Goal: Task Accomplishment & Management: Complete application form

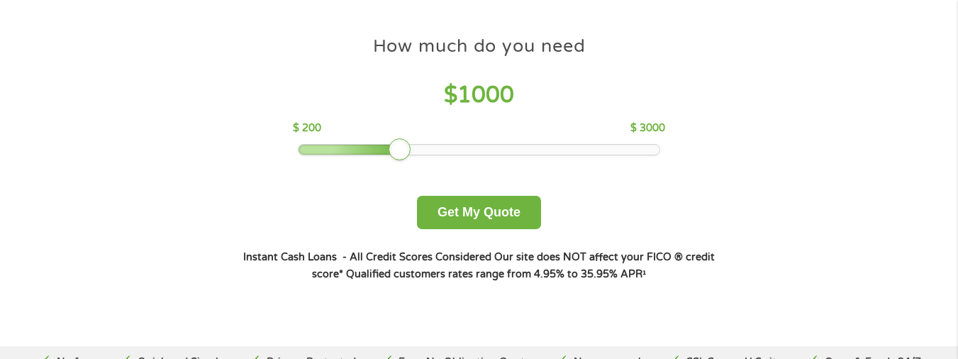
scroll to position [142, 0]
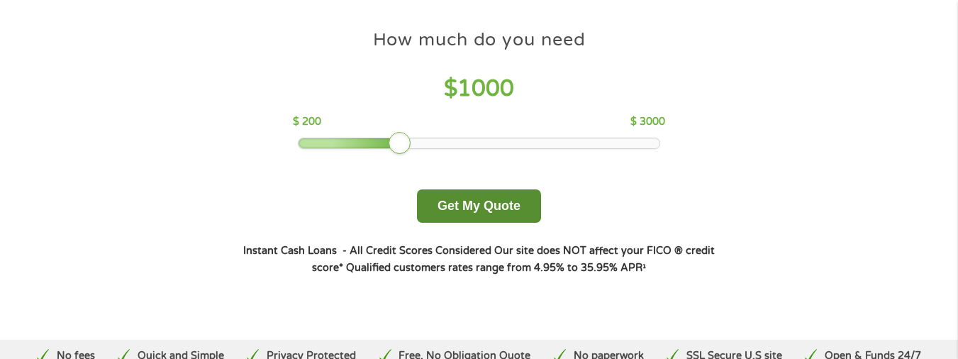
click at [471, 200] on button "Get My Quote" at bounding box center [479, 205] width 124 height 33
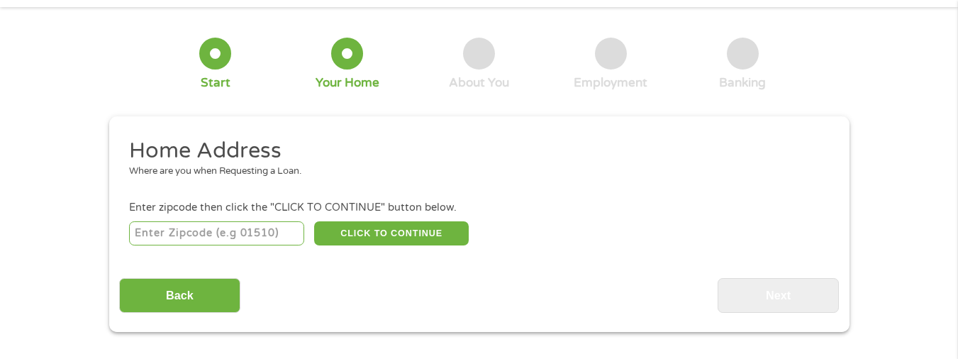
scroll to position [71, 0]
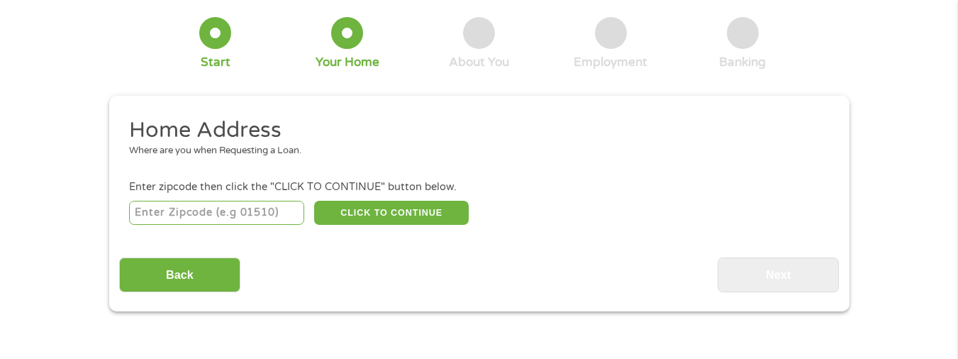
click at [230, 210] on input "number" at bounding box center [216, 213] width 175 height 24
type input "20141"
click at [401, 206] on button "CLICK TO CONTINUE" at bounding box center [391, 213] width 155 height 24
type input "20141"
type input "Round Hill"
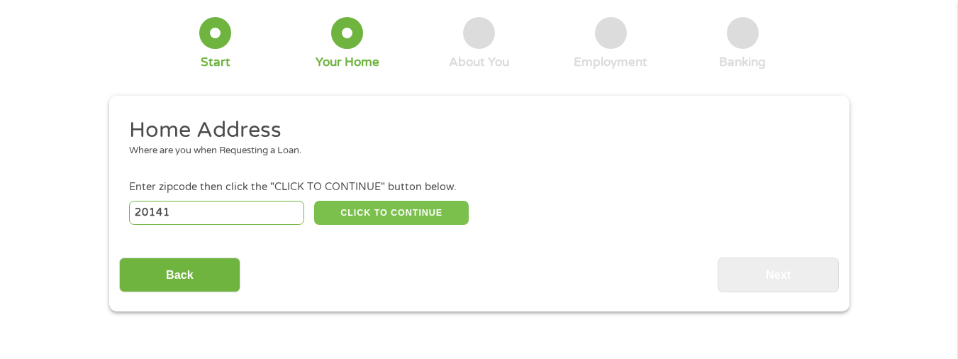
select select "Virginia"
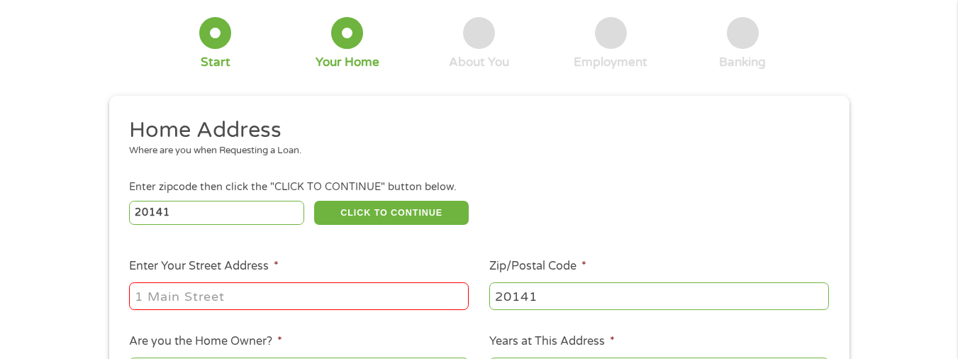
click at [301, 291] on input "Enter Your Street Address *" at bounding box center [299, 295] width 340 height 27
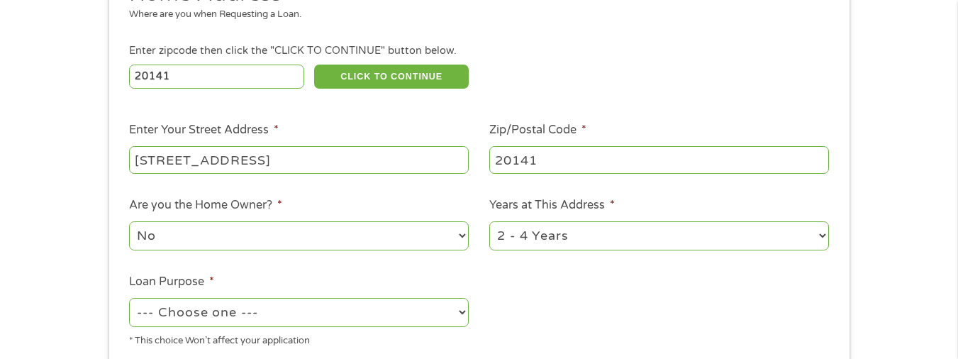
scroll to position [213, 0]
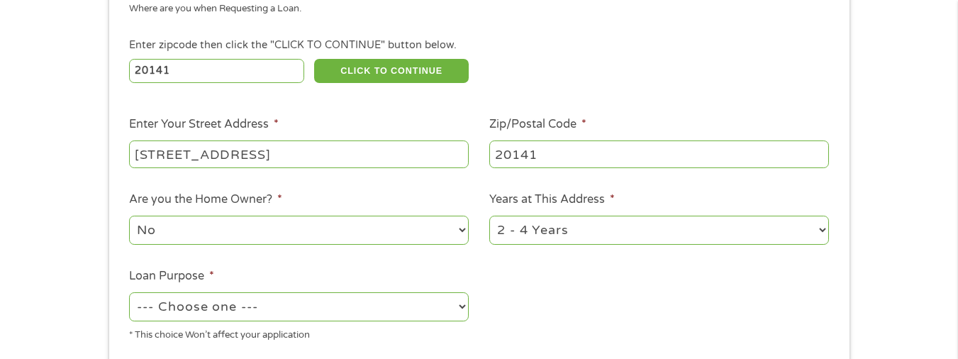
type input "7 Turtle Hill Dr"
click at [823, 228] on select "1 Year or less 1 - 2 Years 2 - 4 Years Over 4 Years" at bounding box center [659, 230] width 340 height 29
select select "60months"
click at [489, 216] on select "1 Year or less 1 - 2 Years 2 - 4 Years Over 4 Years" at bounding box center [659, 230] width 340 height 29
click at [462, 228] on select "No Yes" at bounding box center [299, 230] width 340 height 29
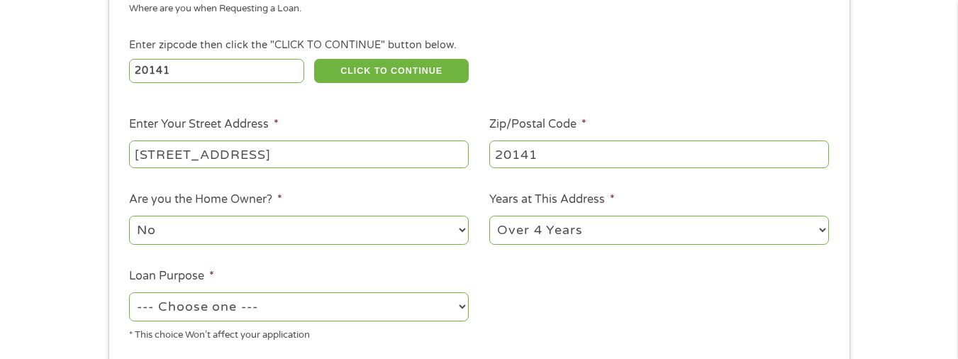
click at [129, 216] on select "No Yes" at bounding box center [299, 230] width 340 height 29
click at [462, 228] on select "No Yes" at bounding box center [299, 230] width 340 height 29
select select "yes"
click at [129, 216] on select "No Yes" at bounding box center [299, 230] width 340 height 29
click at [462, 304] on select "--- Choose one --- Pay Bills Debt Consolidation Home Improvement Major Purchase…" at bounding box center [299, 306] width 340 height 29
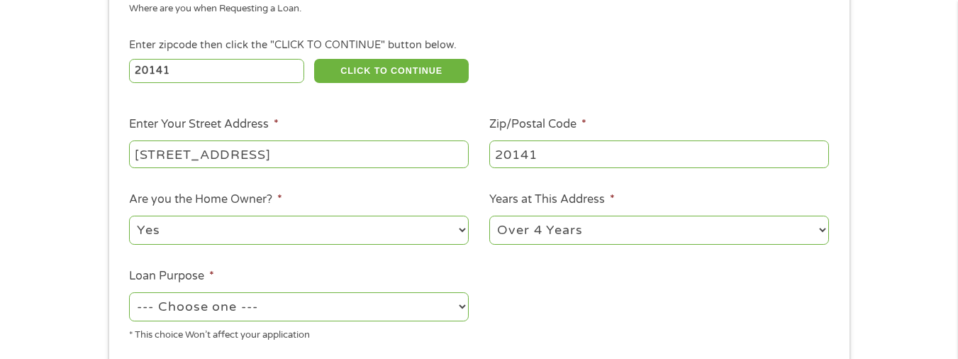
select select "other"
click at [129, 292] on select "--- Choose one --- Pay Bills Debt Consolidation Home Improvement Major Purchase…" at bounding box center [299, 306] width 340 height 29
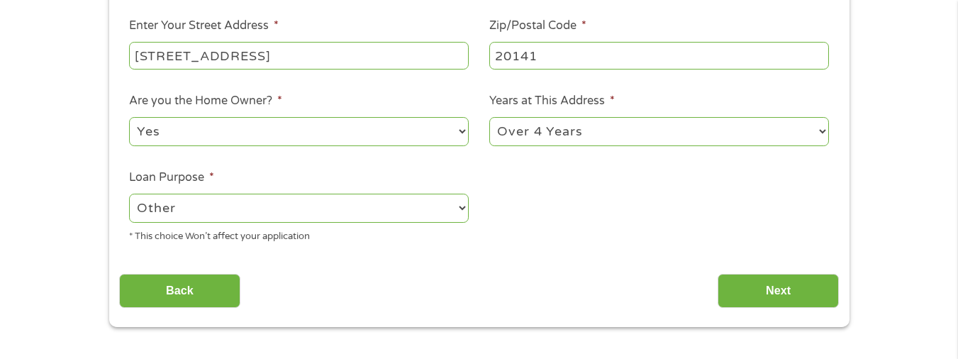
scroll to position [425, 0]
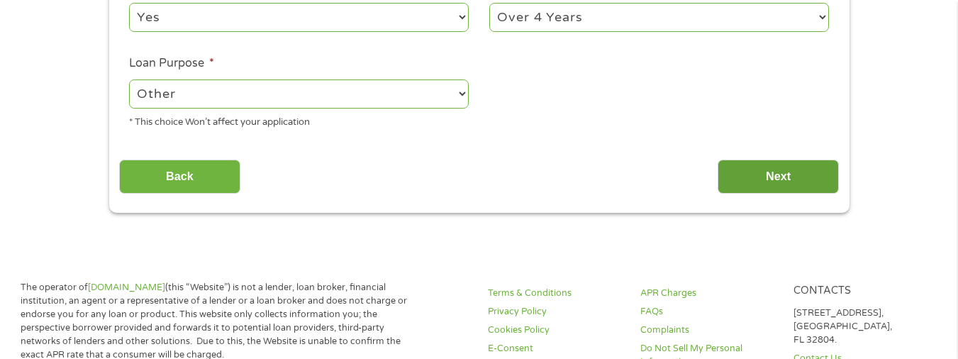
click at [776, 169] on input "Next" at bounding box center [778, 177] width 121 height 35
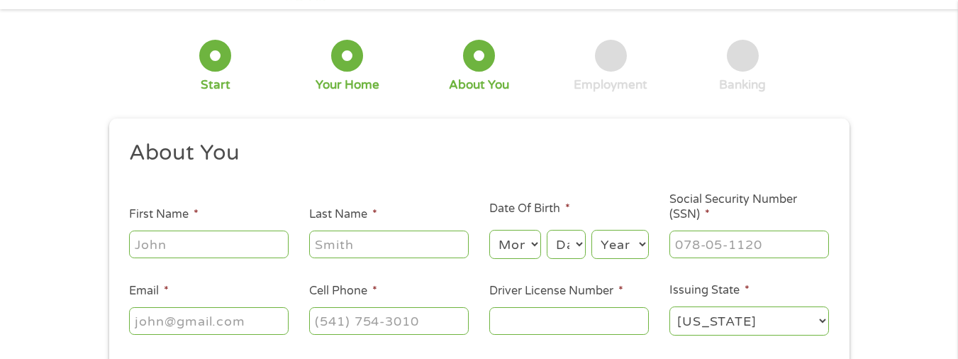
scroll to position [142, 0]
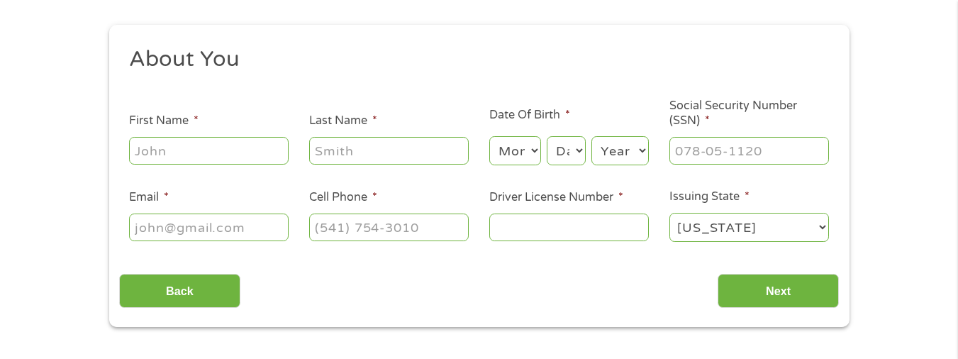
click at [547, 221] on input "Driver License Number *" at bounding box center [569, 226] width 160 height 27
select select "California"
click at [520, 234] on input "Driver License Number *" at bounding box center [569, 226] width 160 height 27
type input "c"
click at [825, 226] on select "Alabama Alaska Arizona Arkansas California Colorado Connecticut Delaware Distri…" at bounding box center [749, 227] width 160 height 29
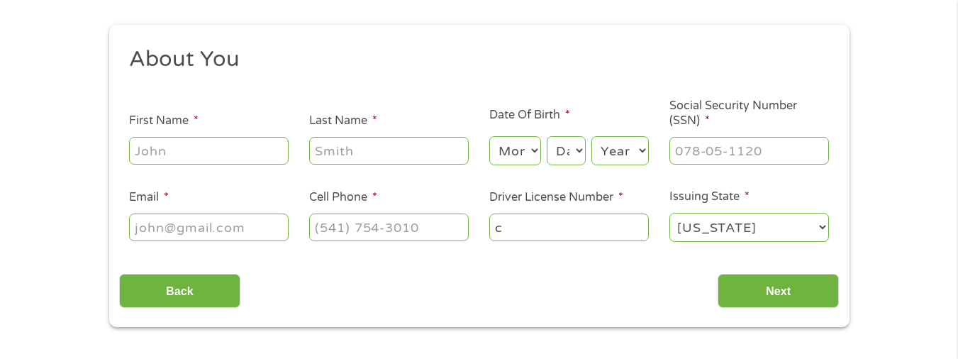
select select "Virginia"
click at [669, 213] on select "Alabama Alaska Arizona Arkansas California Colorado Connecticut Delaware Distri…" at bounding box center [749, 227] width 160 height 29
click at [542, 220] on input "c" at bounding box center [569, 226] width 160 height 27
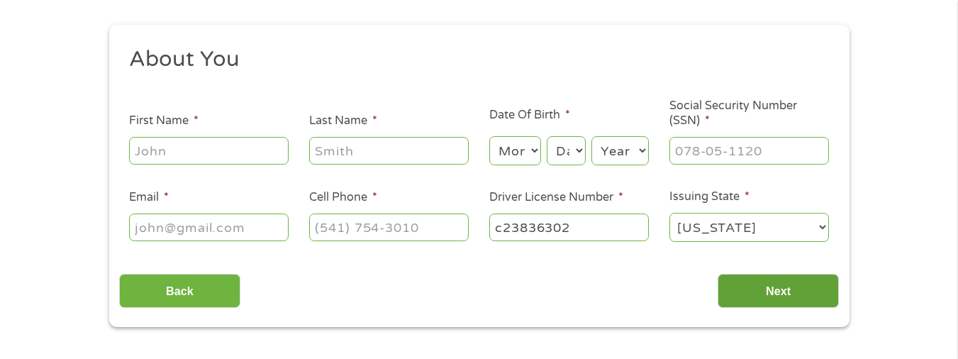
type input "c23836302"
click at [781, 286] on input "Next" at bounding box center [778, 291] width 121 height 35
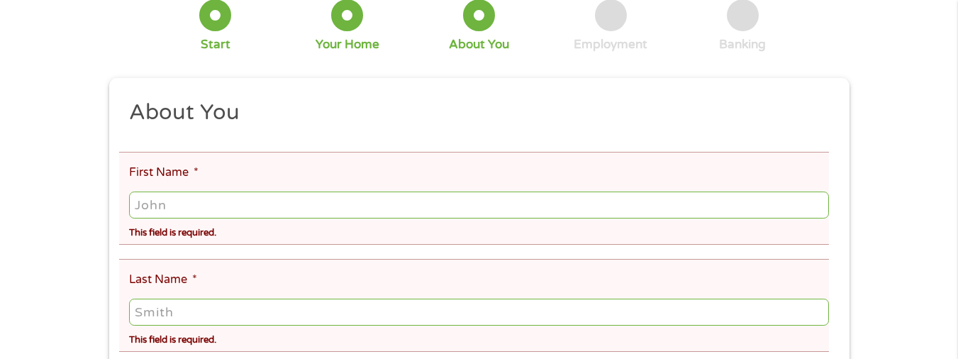
click at [213, 203] on input "First Name *" at bounding box center [478, 204] width 699 height 27
type input "maey"
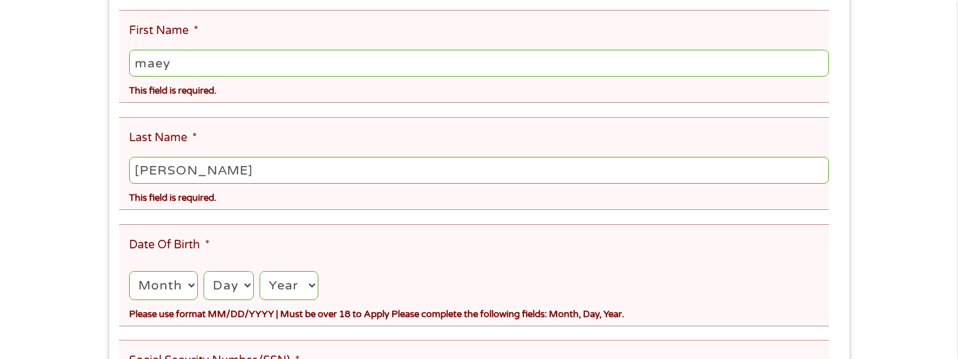
scroll to position [355, 0]
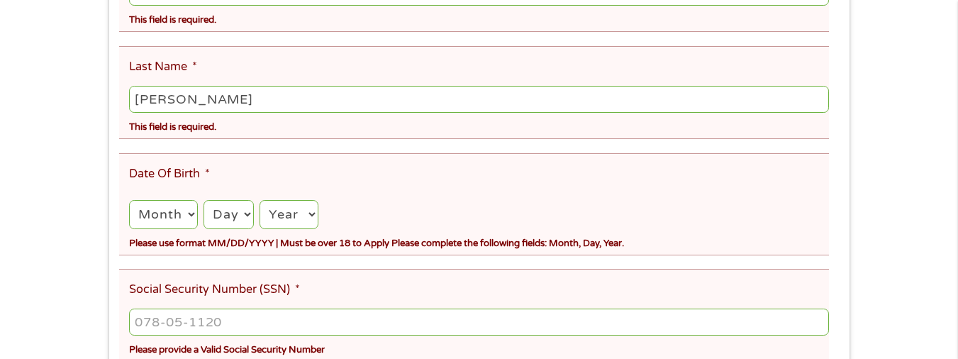
type input "skahan"
click at [191, 212] on select "Month 1 2 3 4 5 6 7 8 9 10 11 12" at bounding box center [163, 214] width 68 height 29
select select "10"
click at [129, 200] on select "Month 1 2 3 4 5 6 7 8 9 10 11 12" at bounding box center [163, 214] width 68 height 29
click at [250, 210] on select "Day 1 2 3 4 5 6 7 8 9 10 11 12 13 14 15 16 17 18 19 20 21 22 23 24 25 26 27 28 …" at bounding box center [229, 214] width 50 height 29
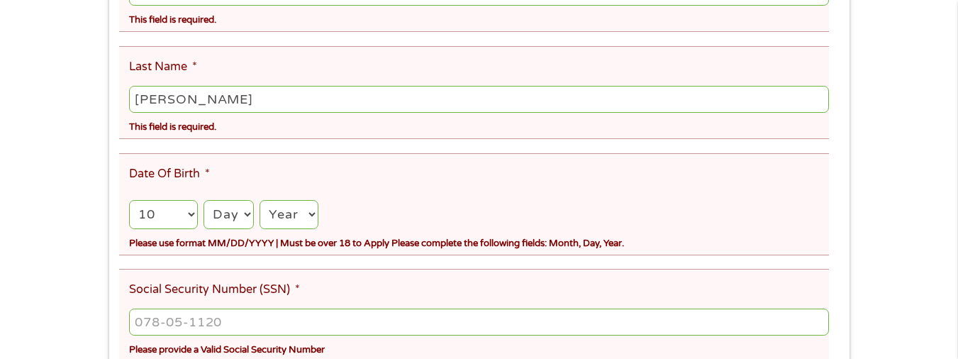
select select "24"
click at [204, 200] on select "Day 1 2 3 4 5 6 7 8 9 10 11 12 13 14 15 16 17 18 19 20 21 22 23 24 25 26 27 28 …" at bounding box center [229, 214] width 50 height 29
click at [313, 212] on select "Year 2007 2006 2005 2004 2003 2002 2001 2000 1999 1998 1997 1996 1995 1994 1993…" at bounding box center [289, 214] width 58 height 29
select select "1954"
click at [262, 200] on select "Year 2007 2006 2005 2004 2003 2002 2001 2000 1999 1998 1997 1996 1995 1994 1993…" at bounding box center [289, 214] width 58 height 29
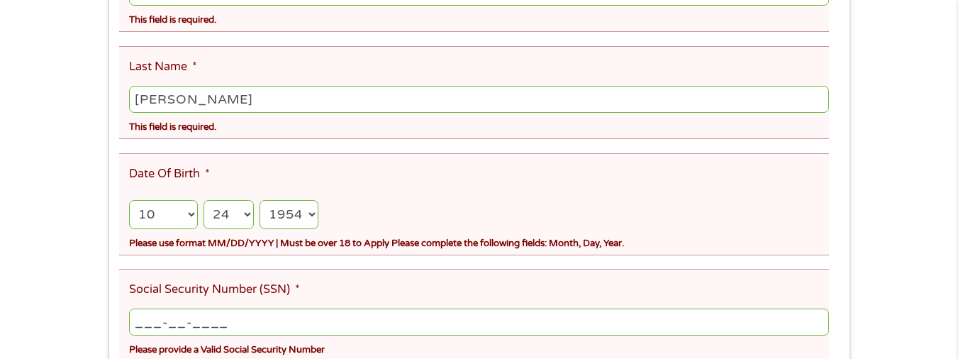
click at [360, 319] on input "___-__-____" at bounding box center [478, 321] width 699 height 27
type input "230-80-4262"
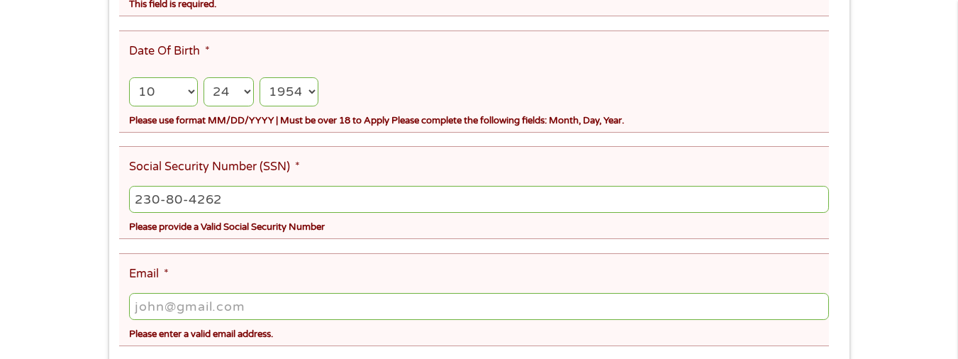
scroll to position [496, 0]
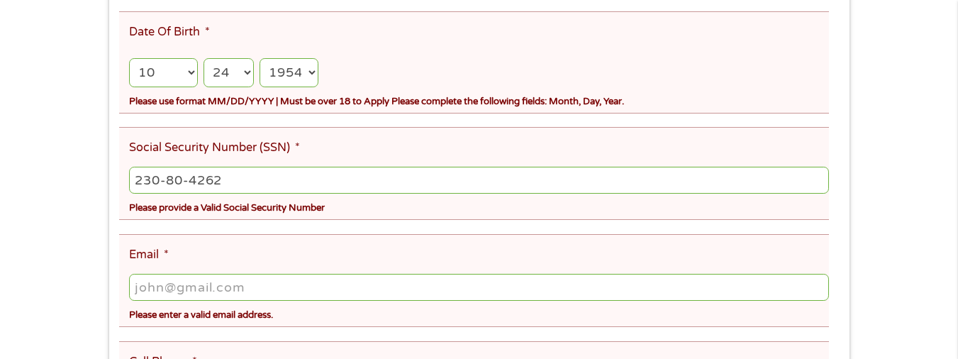
click at [248, 289] on input "Email *" at bounding box center [478, 287] width 699 height 27
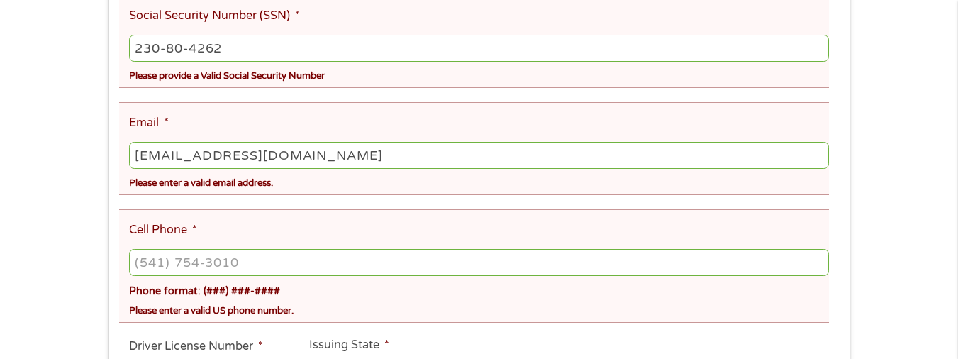
scroll to position [638, 0]
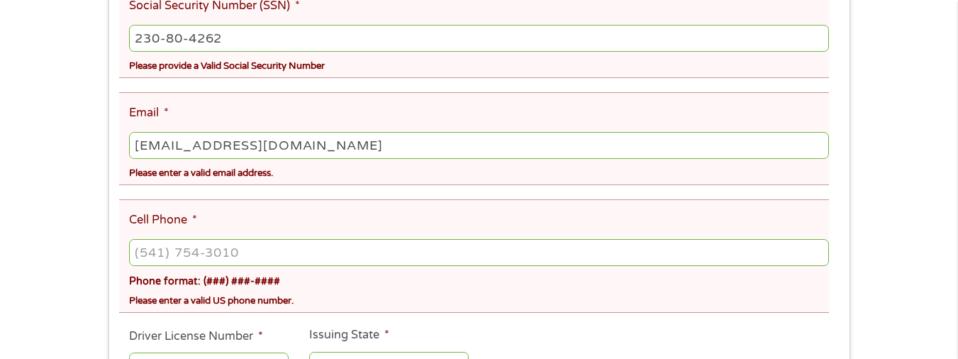
type input "maryskahan@aol.com"
click at [277, 248] on input "(___) ___-____" at bounding box center [478, 252] width 699 height 27
type input "(703) 927-4472"
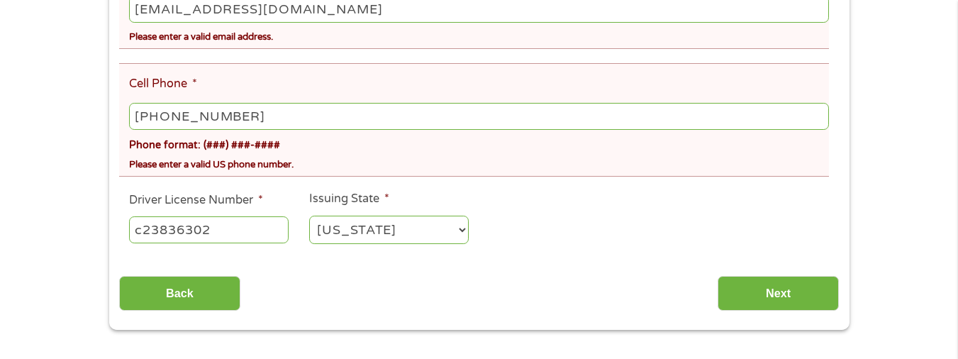
scroll to position [780, 0]
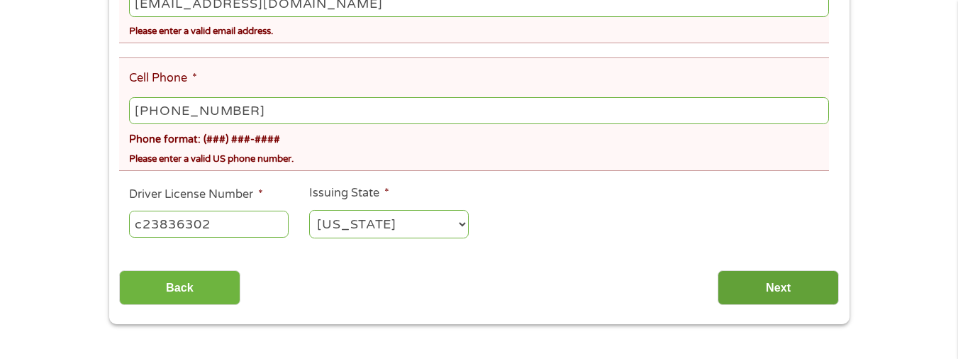
click at [778, 286] on input "Next" at bounding box center [778, 287] width 121 height 35
click at [777, 286] on input "Next" at bounding box center [778, 287] width 121 height 35
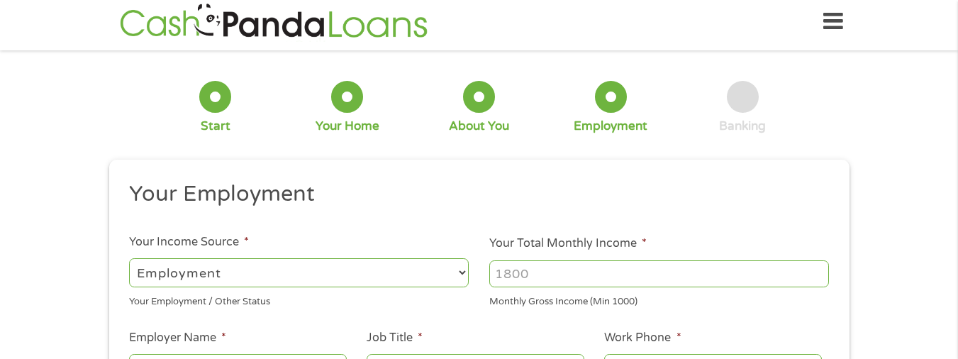
scroll to position [0, 0]
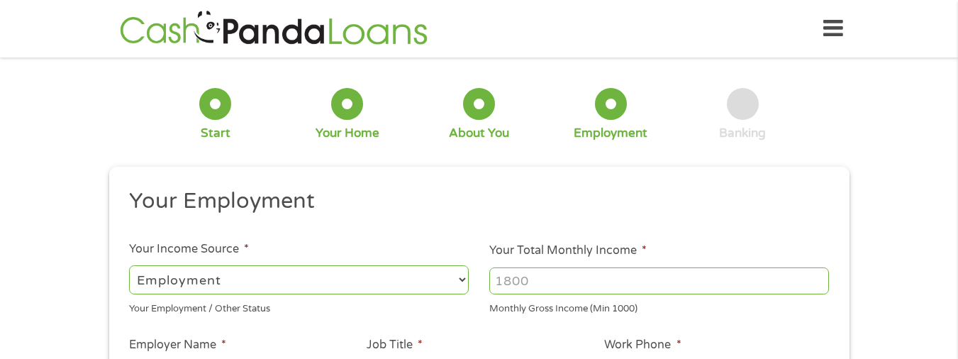
click at [464, 280] on select "--- Choose one --- Employment Self Employed Benefits" at bounding box center [299, 279] width 340 height 29
select select "benefits"
click at [129, 265] on select "--- Choose one --- Employment Self Employed Benefits" at bounding box center [299, 279] width 340 height 29
type input "Other"
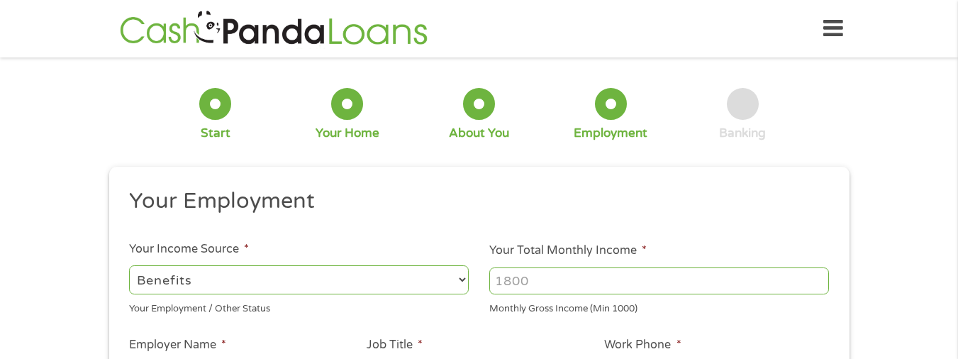
type input "(703) 927-4472"
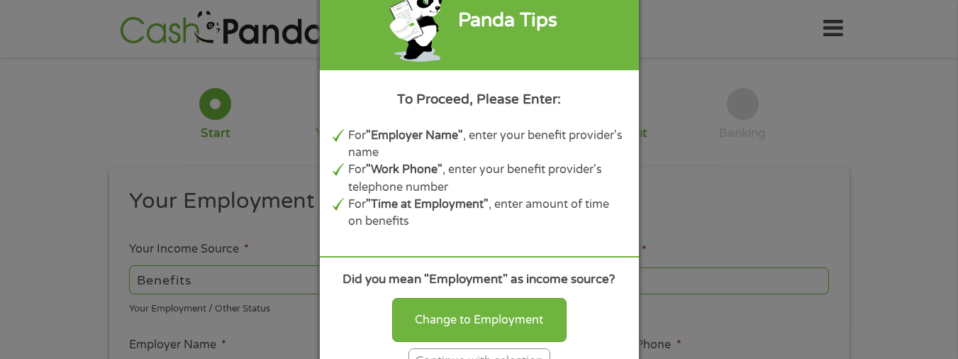
click at [691, 185] on div "Panda Tips To Proceed, Please Enter: For "Employer Name" , enter your benefit p…" at bounding box center [479, 179] width 958 height 359
click at [479, 350] on div "Continue with selection" at bounding box center [479, 361] width 142 height 26
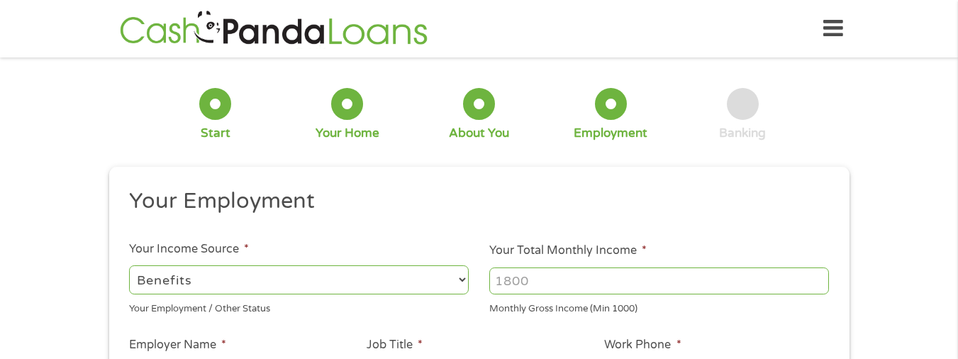
click at [547, 281] on input "Your Total Monthly Income *" at bounding box center [659, 280] width 340 height 27
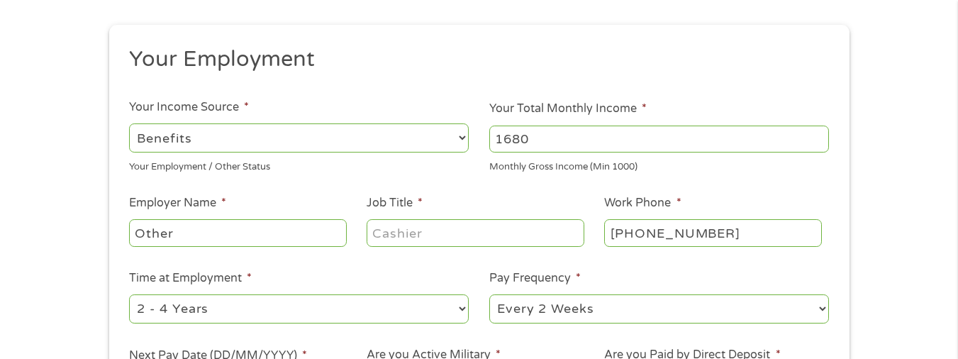
type input "1680"
click at [196, 234] on input "Other" at bounding box center [237, 232] width 217 height 27
type input "O"
type input "Social security"
click at [725, 226] on input "(703) 927-4472" at bounding box center [712, 232] width 217 height 27
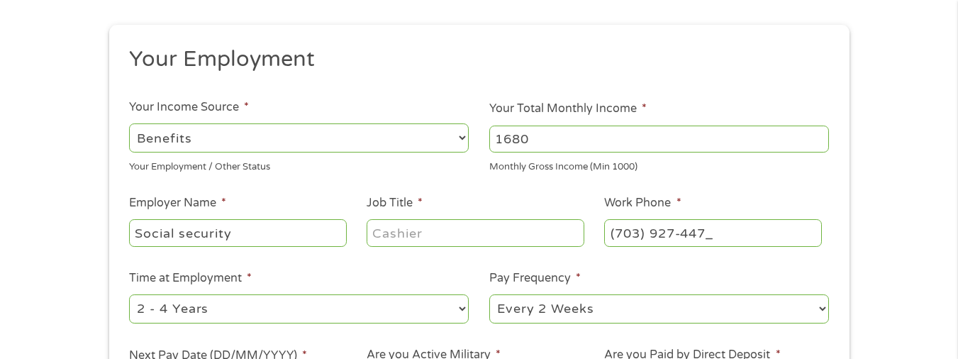
type input "(703) 927-4472"
click at [460, 308] on select "--- Choose one --- 1 Year or less 1 - 2 Years 2 - 4 Years Over 4 Years" at bounding box center [299, 308] width 340 height 29
select select "60months"
click at [129, 294] on select "--- Choose one --- 1 Year or less 1 - 2 Years 2 - 4 Years Over 4 Years" at bounding box center [299, 308] width 340 height 29
click at [821, 308] on select "--- Choose one --- Every 2 Weeks Every Week Monthly Semi-Monthly" at bounding box center [659, 308] width 340 height 29
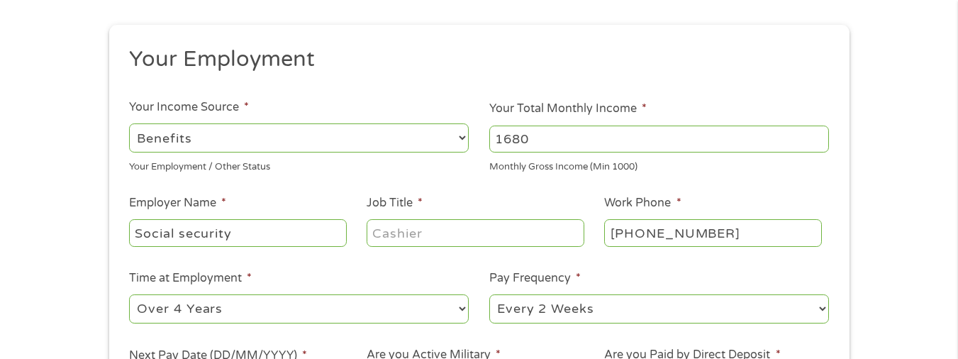
select select "monthly"
click at [489, 294] on select "--- Choose one --- Every 2 Weeks Every Week Monthly Semi-Monthly" at bounding box center [659, 308] width 340 height 29
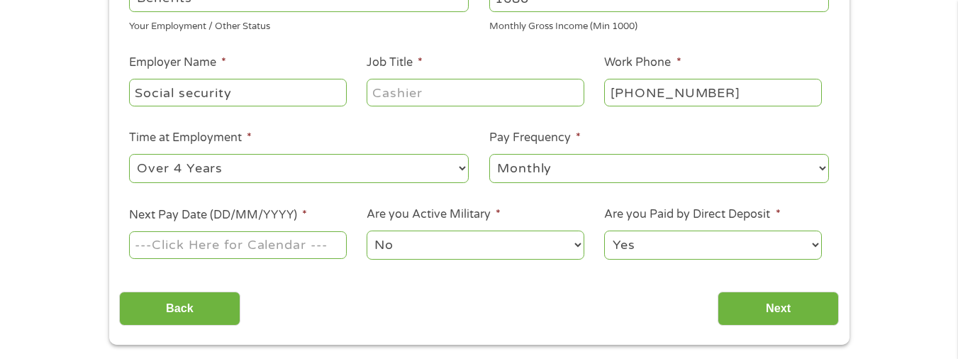
scroll to position [284, 0]
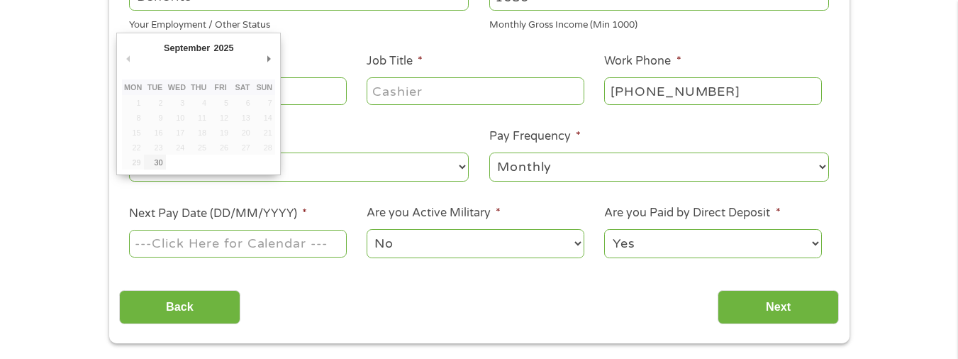
click at [274, 241] on input "Next Pay Date (DD/MM/YYYY) *" at bounding box center [237, 243] width 217 height 27
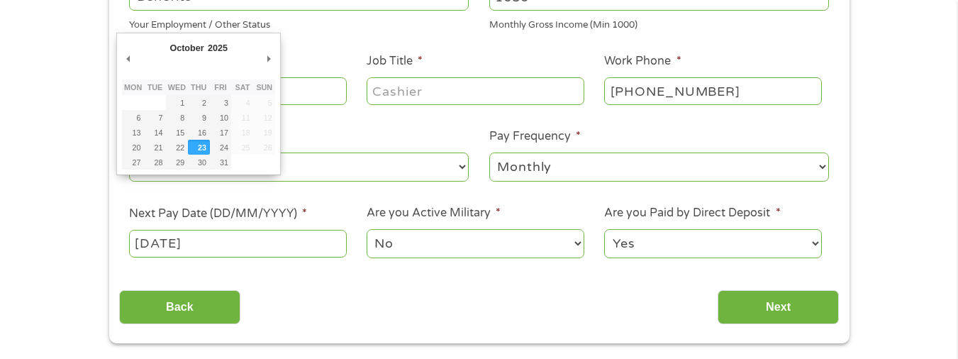
click at [283, 239] on input "23/10/2025" at bounding box center [237, 243] width 217 height 27
type input "22/10/2025"
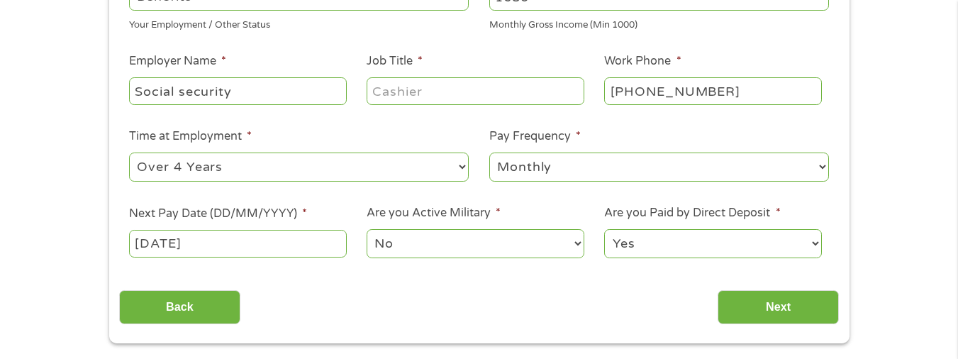
click at [577, 241] on select "No Yes" at bounding box center [475, 243] width 217 height 29
click at [367, 229] on select "No Yes" at bounding box center [475, 243] width 217 height 29
click at [779, 296] on input "Next" at bounding box center [778, 307] width 121 height 35
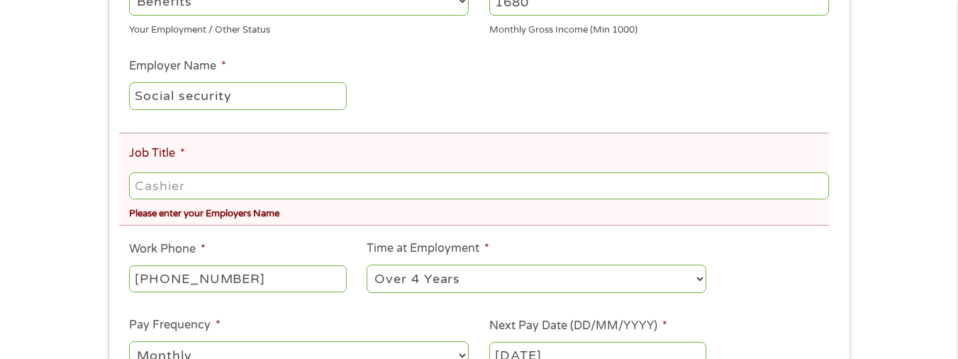
scroll to position [355, 0]
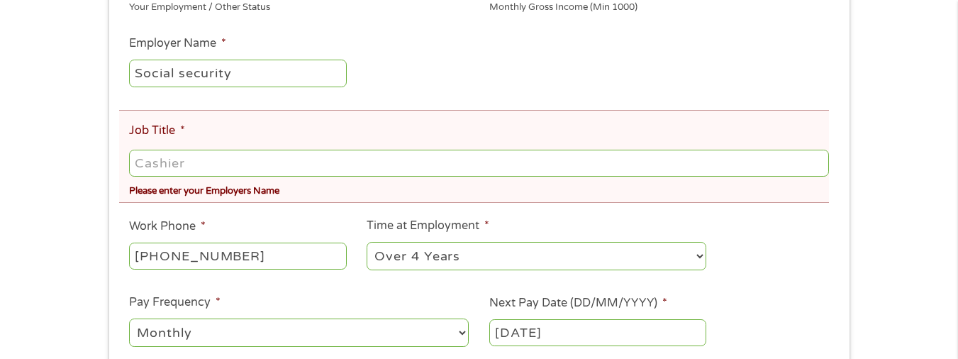
click at [191, 160] on input "Job Title *" at bounding box center [478, 163] width 699 height 27
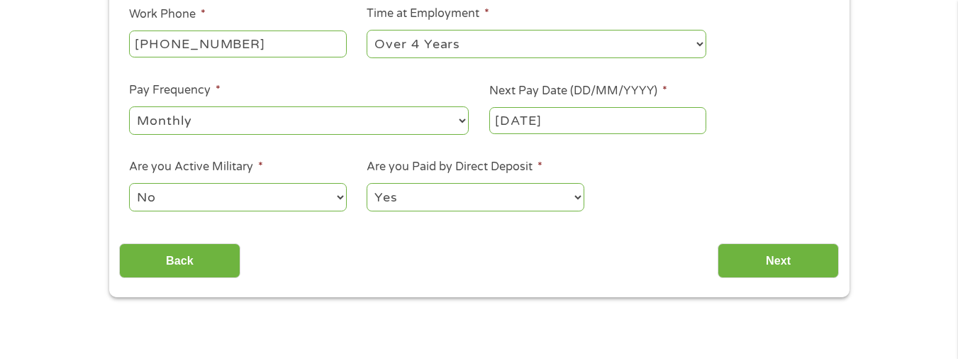
scroll to position [567, 0]
type input "Social security"
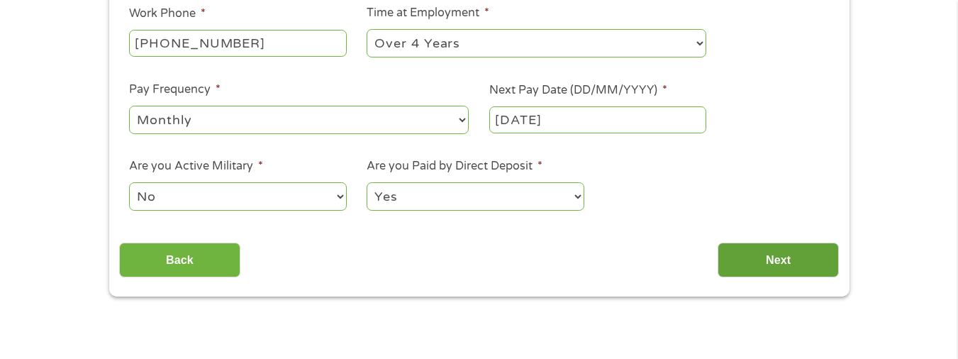
drag, startPoint x: 863, startPoint y: 207, endPoint x: 788, endPoint y: 262, distance: 92.9
click at [788, 262] on input "Next" at bounding box center [778, 260] width 121 height 35
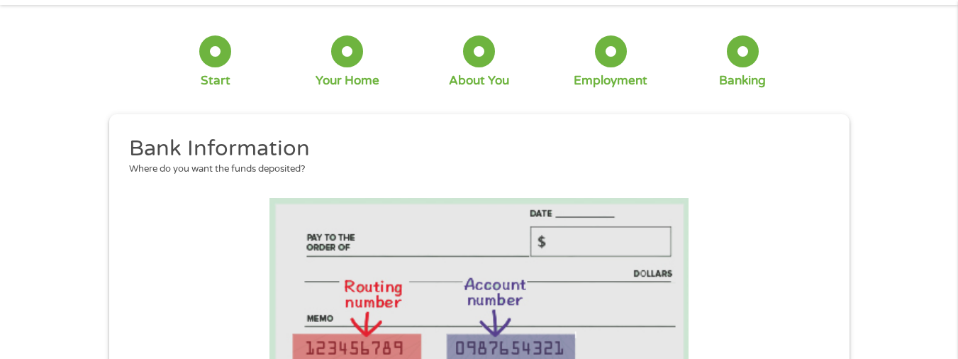
scroll to position [213, 0]
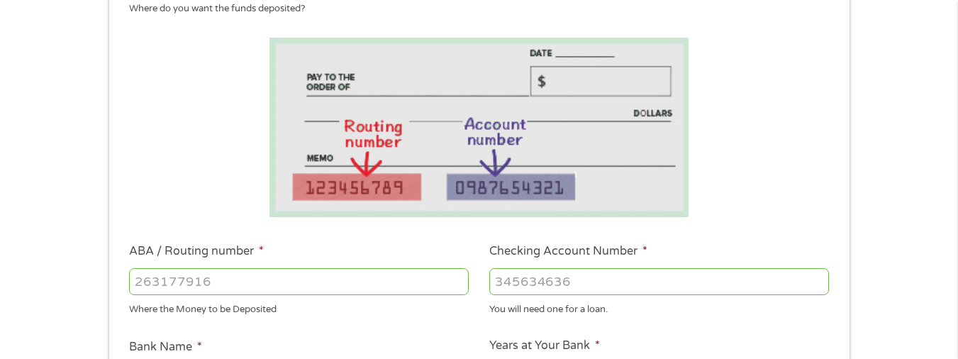
click at [240, 278] on input "ABA / Routing number *" at bounding box center [299, 281] width 340 height 27
type input "051402518"
type input "BANK OF CLARKE COUNTY"
type input "051402518"
click at [565, 277] on input "Checking Account Number *" at bounding box center [659, 281] width 340 height 27
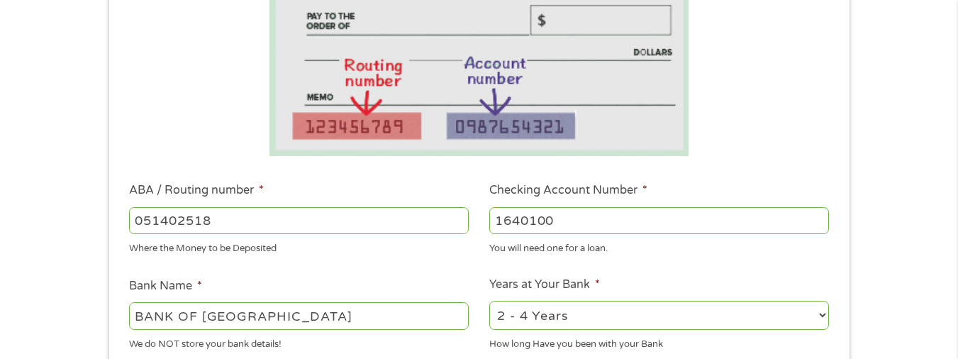
scroll to position [425, 0]
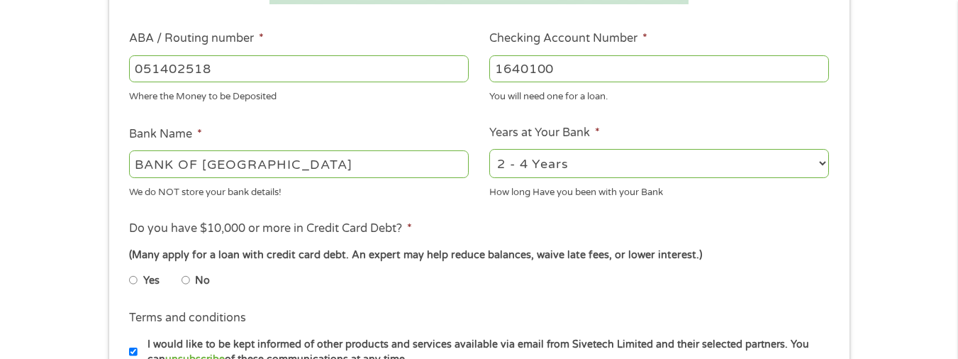
type input "1640100"
click at [823, 163] on select "2 - 4 Years 6 - 12 Months 1 - 2 Years Over 4 Years" at bounding box center [659, 163] width 340 height 29
select select "60months"
click at [489, 149] on select "2 - 4 Years 6 - 12 Months 1 - 2 Years Over 4 Years" at bounding box center [659, 163] width 340 height 29
click at [186, 275] on input "No" at bounding box center [186, 280] width 9 height 23
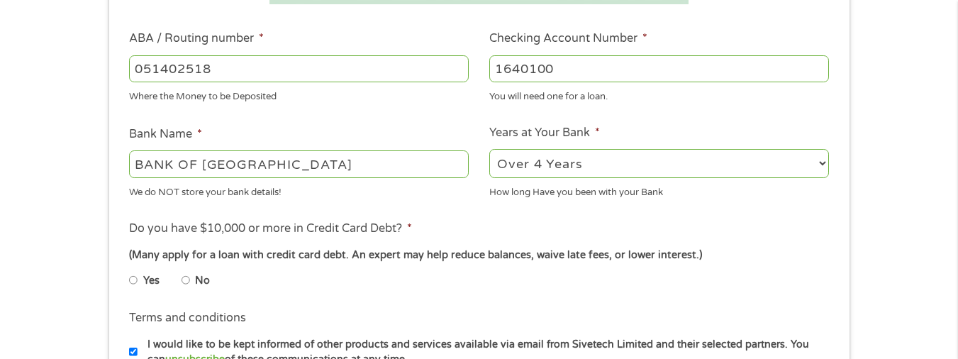
radio input "true"
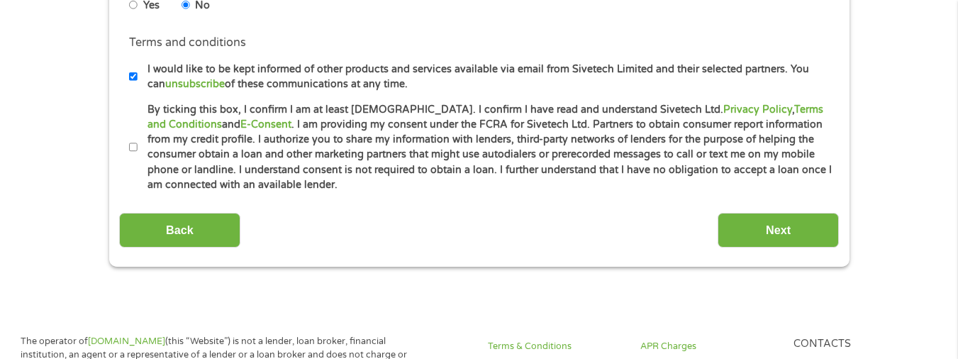
scroll to position [709, 0]
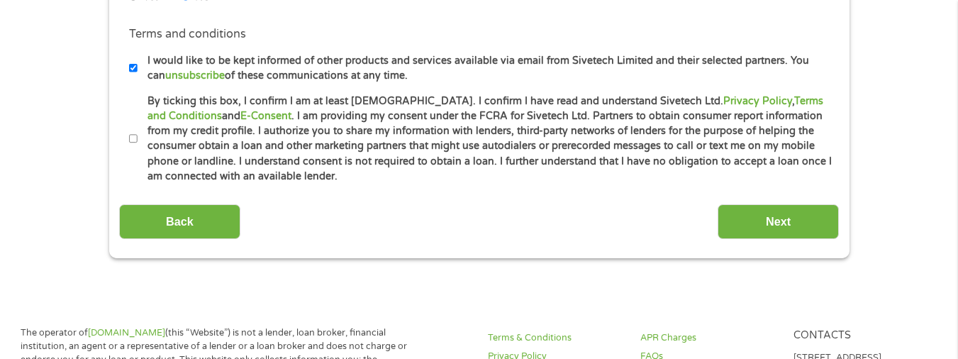
click at [131, 135] on input "By ticking this box, I confirm I am at least 18 years old. I confirm I have rea…" at bounding box center [133, 139] width 9 height 23
checkbox input "true"
click at [791, 214] on input "Next" at bounding box center [778, 221] width 121 height 35
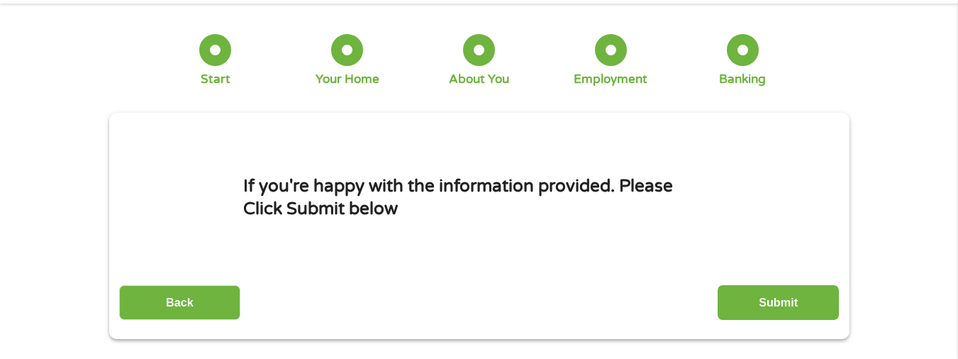
scroll to position [142, 0]
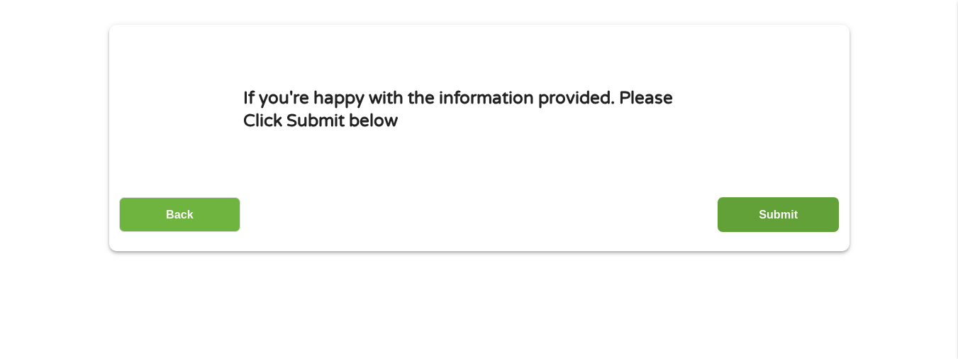
click at [767, 204] on input "Submit" at bounding box center [778, 214] width 121 height 35
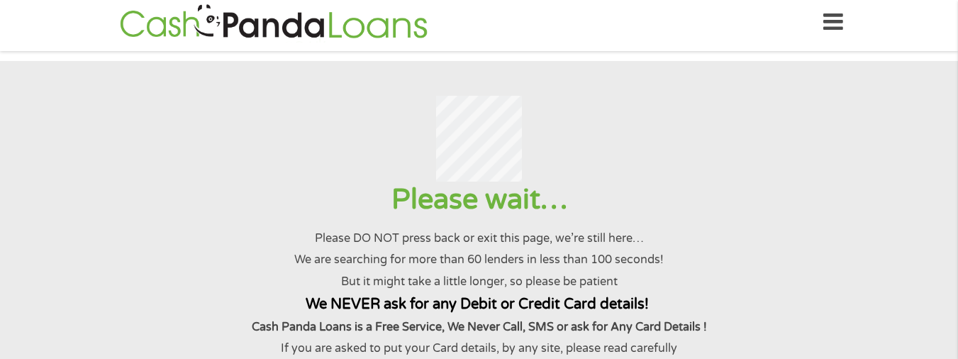
scroll to position [0, 0]
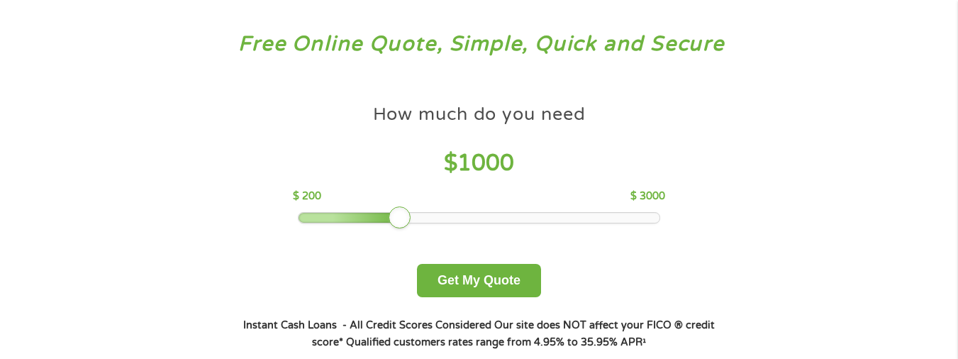
scroll to position [71, 0]
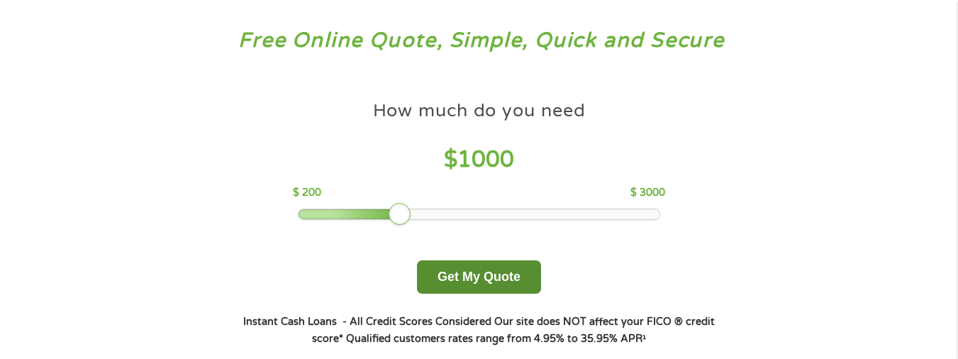
click at [467, 267] on button "Get My Quote" at bounding box center [479, 276] width 124 height 33
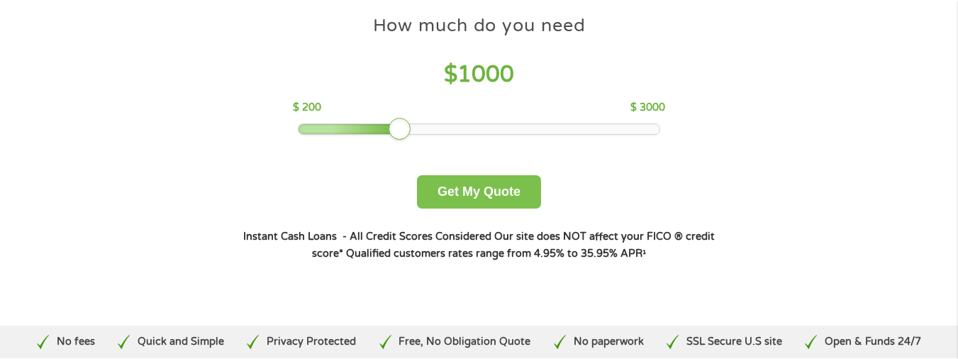
scroll to position [201, 0]
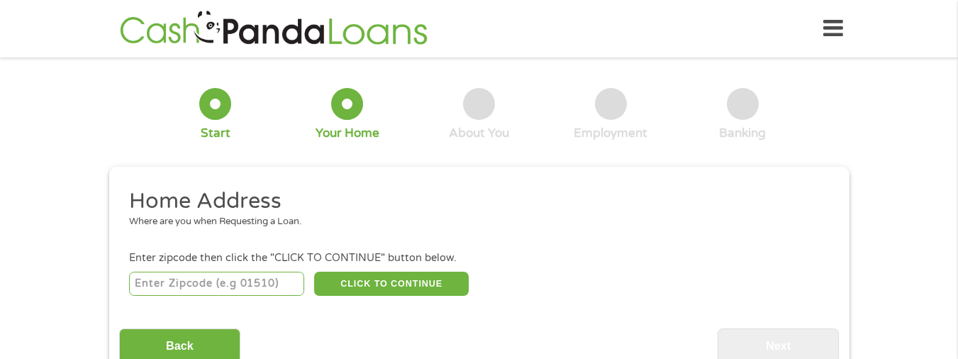
click at [276, 279] on input "number" at bounding box center [216, 284] width 175 height 24
type input "20141"
select select "Virginia"
click at [386, 277] on button "CLICK TO CONTINUE" at bounding box center [391, 284] width 155 height 24
type input "20141"
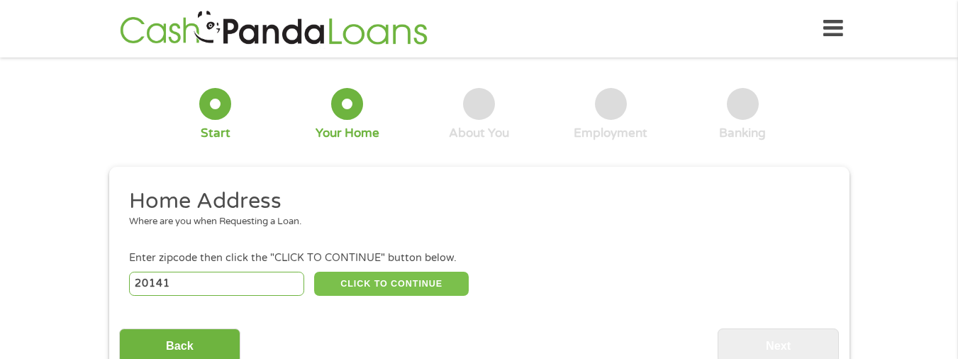
type input "Round Hill"
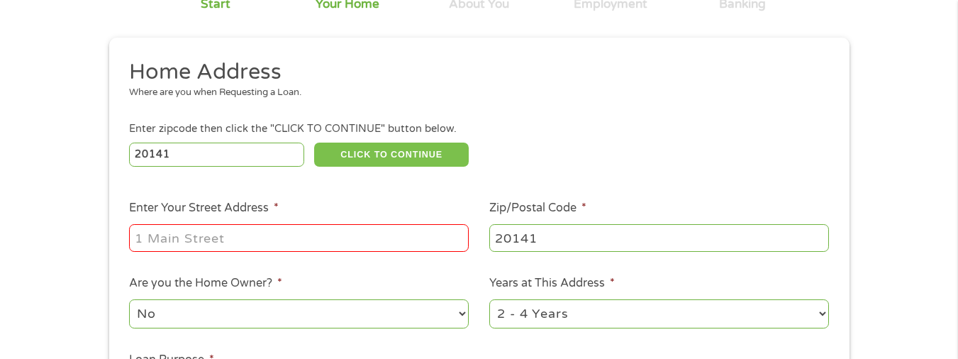
scroll to position [142, 0]
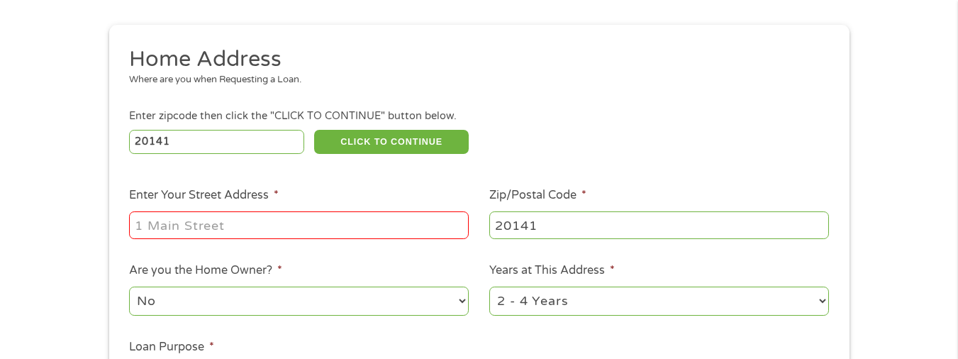
click at [276, 232] on input "Enter Your Street Address *" at bounding box center [299, 224] width 340 height 27
type input "7 Turtle Hill Dr"
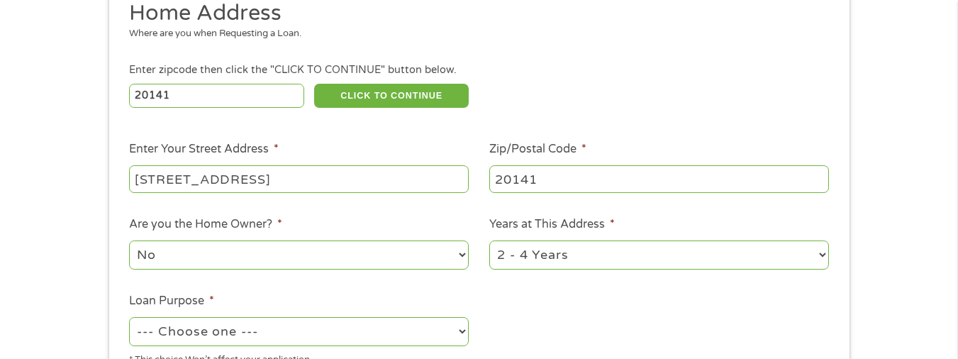
scroll to position [213, 0]
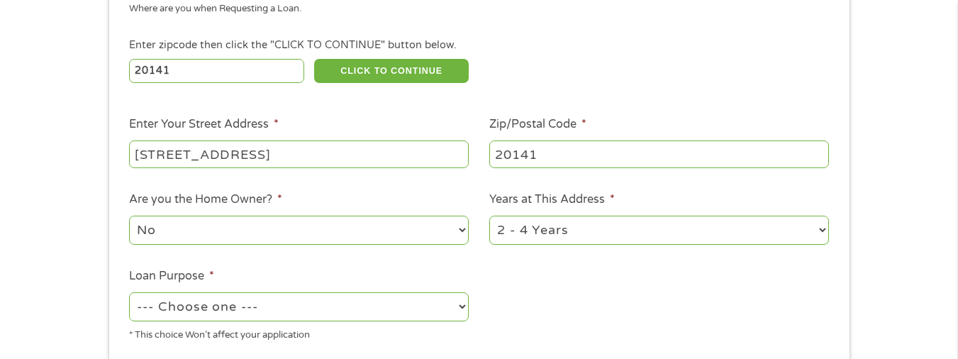
click at [462, 228] on select "No Yes" at bounding box center [299, 230] width 340 height 29
select select "yes"
click at [129, 216] on select "No Yes" at bounding box center [299, 230] width 340 height 29
click at [456, 304] on select "--- Choose one --- Pay Bills Debt Consolidation Home Improvement Major Purchase…" at bounding box center [299, 306] width 340 height 29
select select "other"
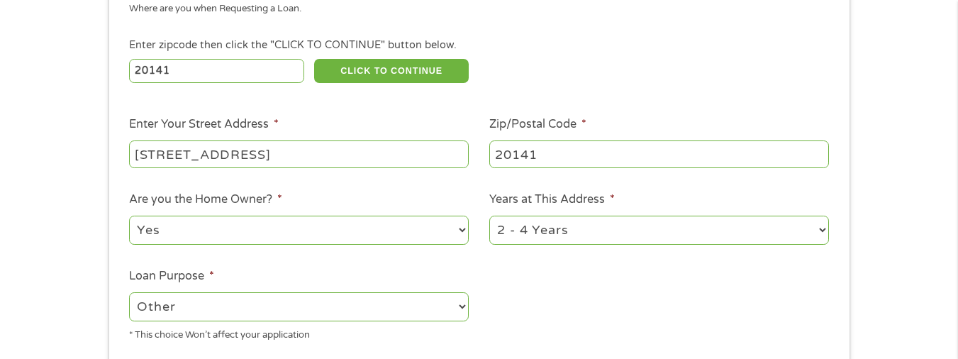
click at [129, 292] on select "--- Choose one --- Pay Bills Debt Consolidation Home Improvement Major Purchase…" at bounding box center [299, 306] width 340 height 29
click at [823, 230] on select "1 Year or less 1 - 2 Years 2 - 4 Years Over 4 Years" at bounding box center [659, 230] width 340 height 29
select select "60months"
click at [489, 216] on select "1 Year or less 1 - 2 Years 2 - 4 Years Over 4 Years" at bounding box center [659, 230] width 340 height 29
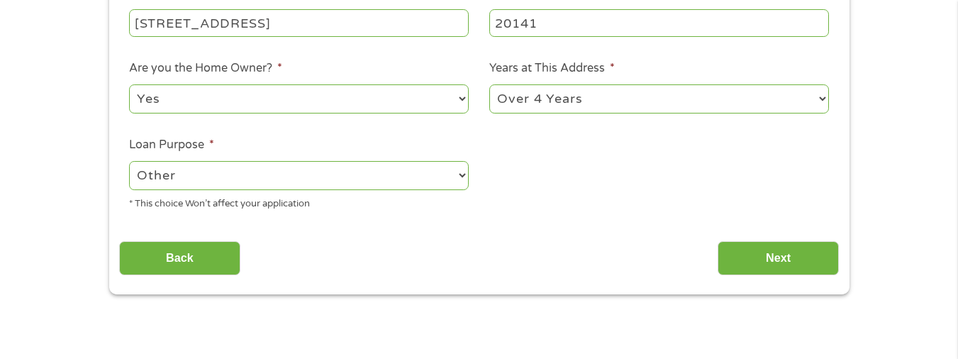
scroll to position [355, 0]
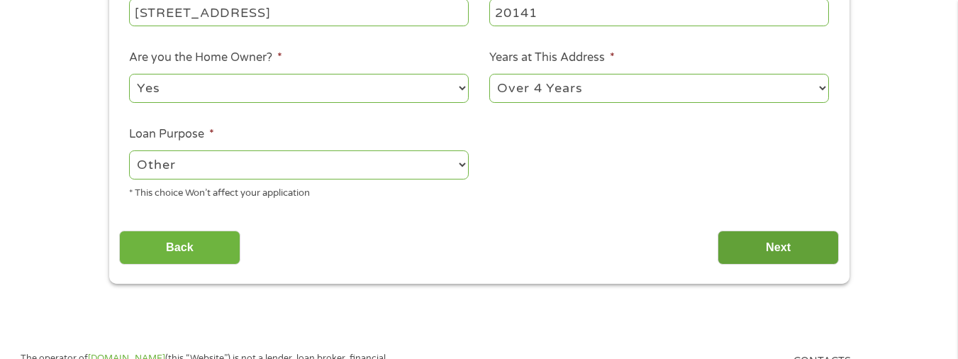
click at [769, 240] on input "Next" at bounding box center [778, 247] width 121 height 35
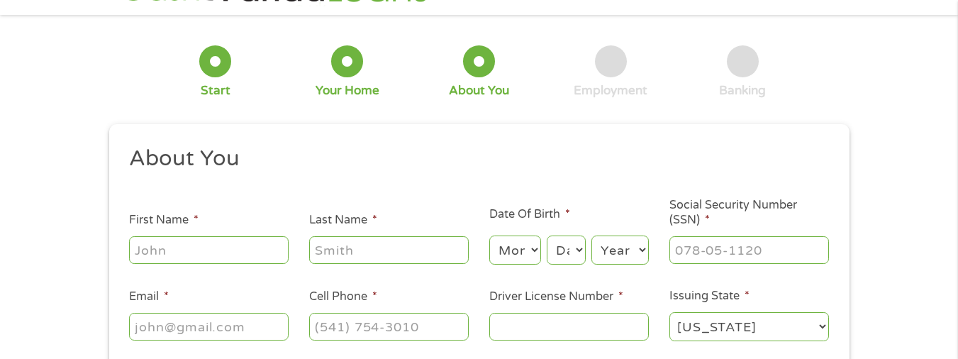
scroll to position [0, 0]
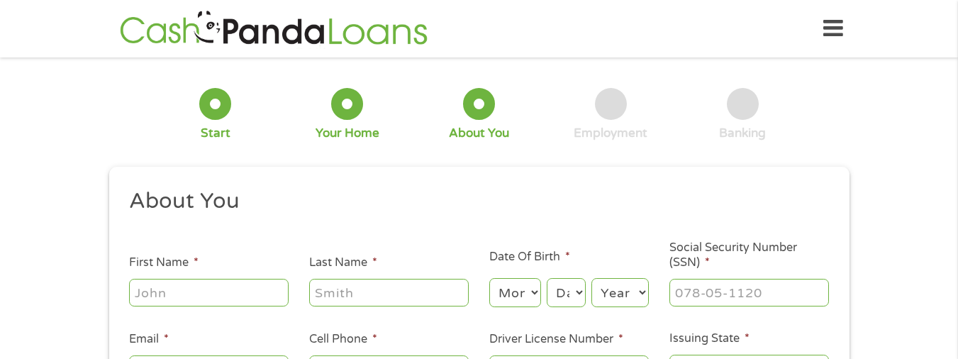
click at [271, 281] on input "First Name *" at bounding box center [209, 292] width 160 height 27
type input "maey"
type input "Skahan"
click at [535, 289] on select "Month 1 2 3 4 5 6 7 8 9 10 11 12" at bounding box center [515, 292] width 52 height 29
select select "10"
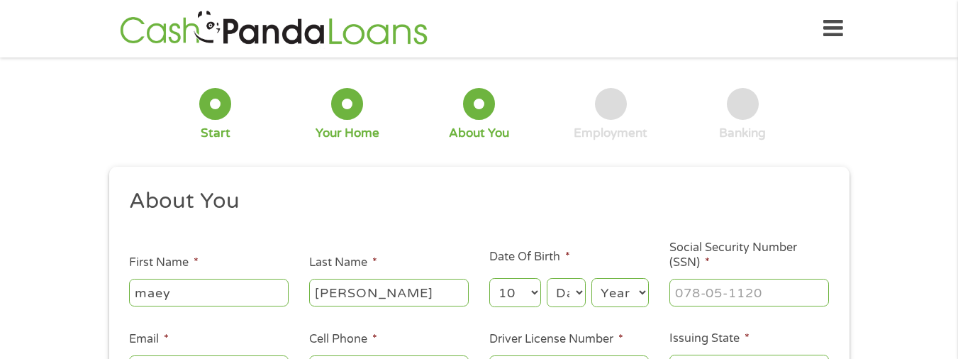
click at [489, 278] on select "Month 1 2 3 4 5 6 7 8 9 10 11 12" at bounding box center [515, 292] width 52 height 29
click at [580, 286] on select "Day 1 2 3 4 5 6 7 8 9 10 11 12 13 14 15 16 17 18 19 20 21 22 23 24 25 26 27 28 …" at bounding box center [566, 292] width 38 height 29
select select "24"
click at [547, 278] on select "Day 1 2 3 4 5 6 7 8 9 10 11 12 13 14 15 16 17 18 19 20 21 22 23 24 25 26 27 28 …" at bounding box center [566, 292] width 38 height 29
click at [641, 289] on select "Year 2007 2006 2005 2004 2003 2002 2001 2000 1999 1998 1997 1996 1995 1994 1993…" at bounding box center [619, 292] width 57 height 29
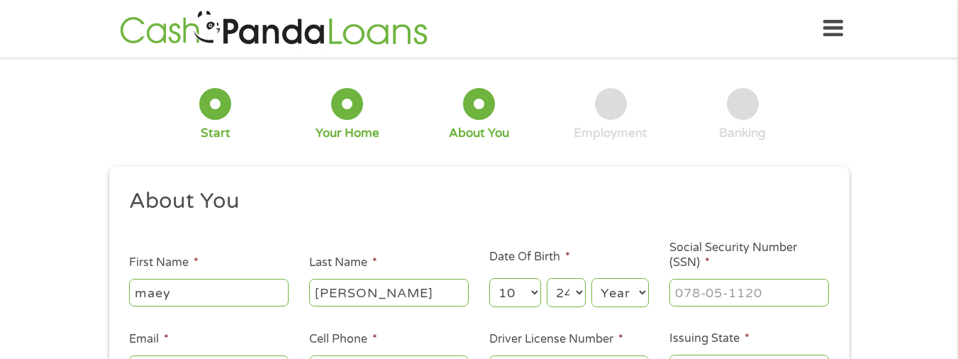
select select "1954"
click at [591, 278] on select "Year 2007 2006 2005 2004 2003 2002 2001 2000 1999 1998 1997 1996 1995 1994 1993…" at bounding box center [619, 292] width 57 height 29
click at [774, 291] on input "___-__-____" at bounding box center [749, 292] width 160 height 27
click at [781, 290] on input "___-__-____" at bounding box center [749, 292] width 160 height 27
click at [679, 299] on input "___-__-____" at bounding box center [749, 292] width 160 height 27
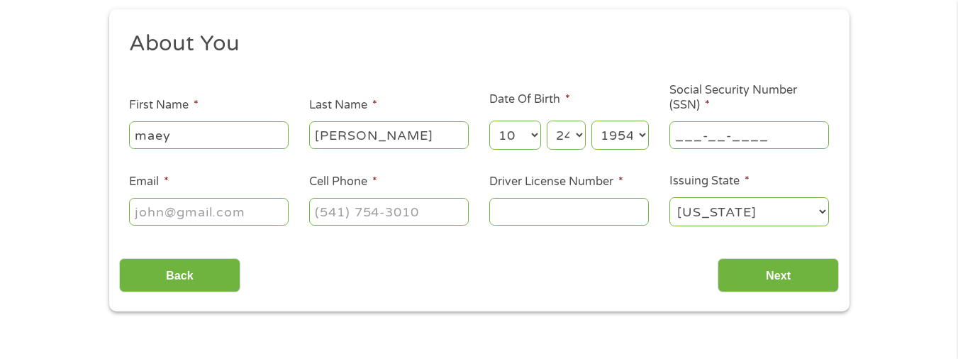
scroll to position [143, 0]
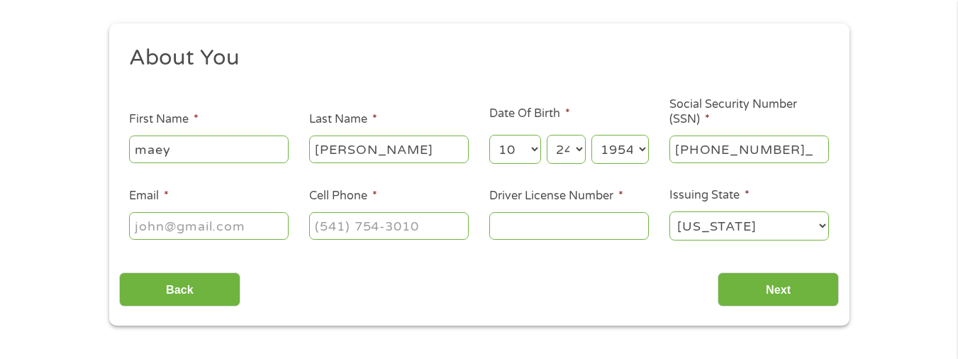
type input "230-80-4262"
click at [517, 225] on input "Driver License Number *" at bounding box center [569, 225] width 160 height 27
type input "c23836302"
click at [257, 222] on input "Email *" at bounding box center [209, 225] width 160 height 27
type input "maryskahan@aol.com"
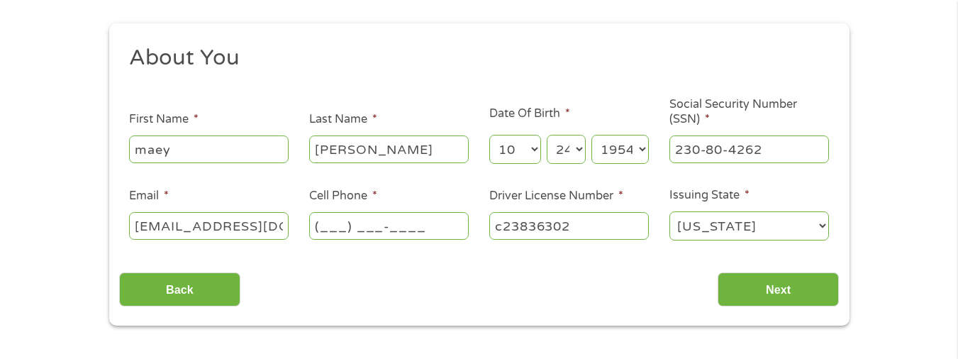
click at [415, 226] on input "(___) ___-____" at bounding box center [389, 225] width 160 height 27
click at [319, 218] on input "(___) ___-____" at bounding box center [389, 225] width 160 height 27
type input "(703) 927-4472"
click at [579, 151] on select "Day 1 2 3 4 5 6 7 8 9 10 11 12 13 14 15 16 17 18 19 20 21 22 23 24 25 26 27 28 …" at bounding box center [566, 149] width 38 height 29
click at [547, 135] on select "Day 1 2 3 4 5 6 7 8 9 10 11 12 13 14 15 16 17 18 19 20 21 22 23 24 25 26 27 28 …" at bounding box center [566, 149] width 38 height 29
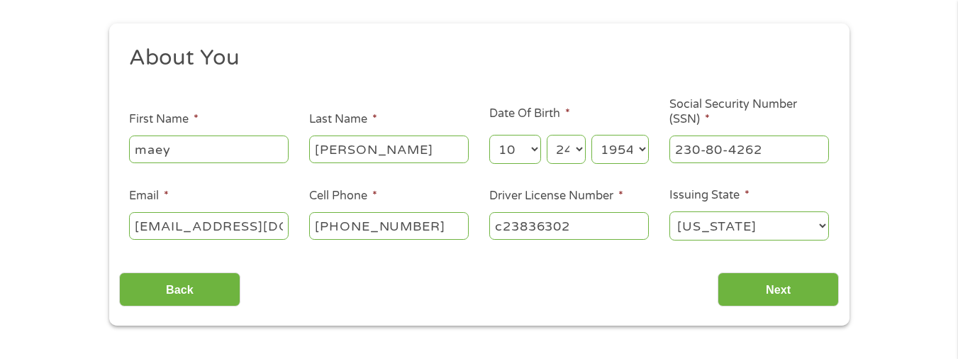
click at [162, 150] on input "maey" at bounding box center [209, 148] width 160 height 27
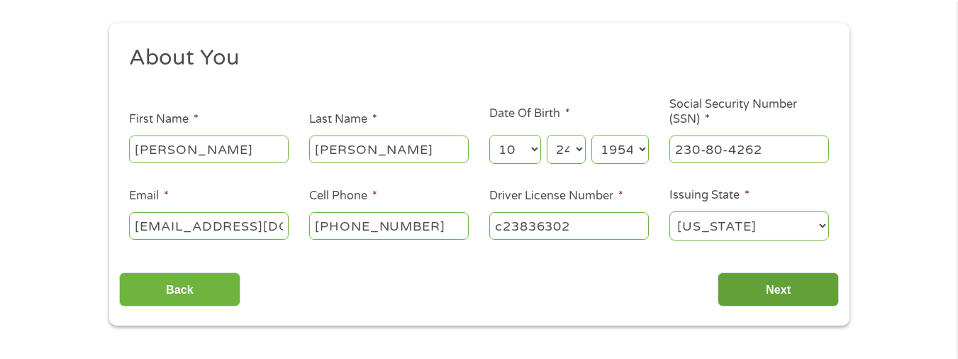
type input "mary"
click at [786, 284] on input "Next" at bounding box center [778, 289] width 121 height 35
click at [793, 286] on input "Next" at bounding box center [778, 289] width 121 height 35
click at [783, 286] on input "Next" at bounding box center [778, 289] width 121 height 35
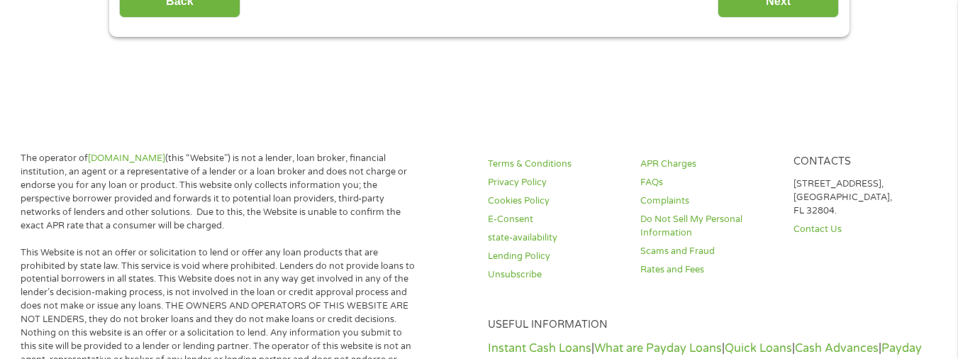
scroll to position [356, 0]
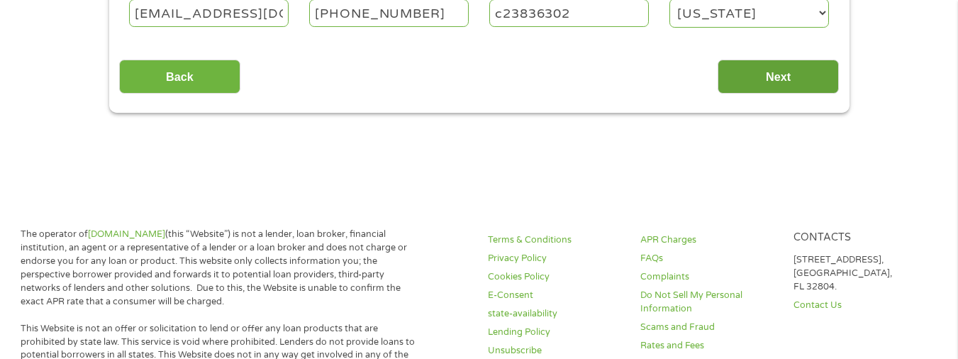
click at [786, 72] on input "Next" at bounding box center [778, 77] width 121 height 35
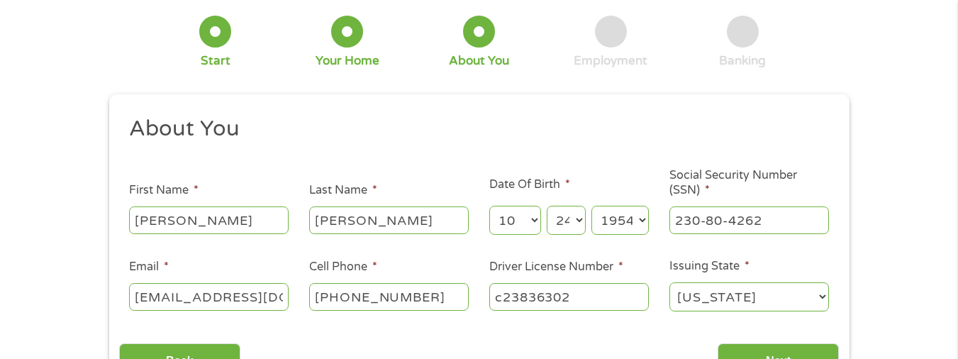
scroll to position [143, 0]
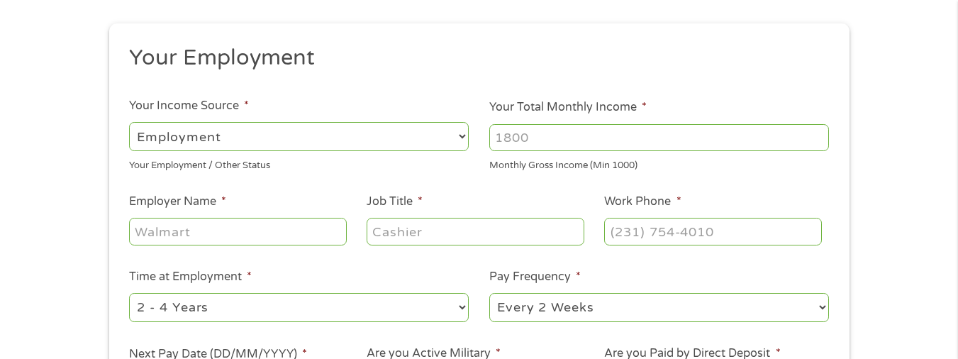
click at [782, 285] on ul "Your Employment Your Income Source * --- Choose one --- Employment Self Employe…" at bounding box center [479, 227] width 720 height 367
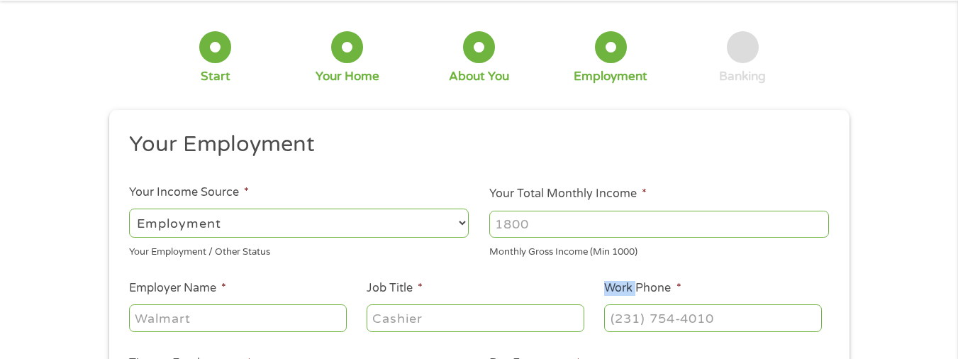
scroll to position [0, 0]
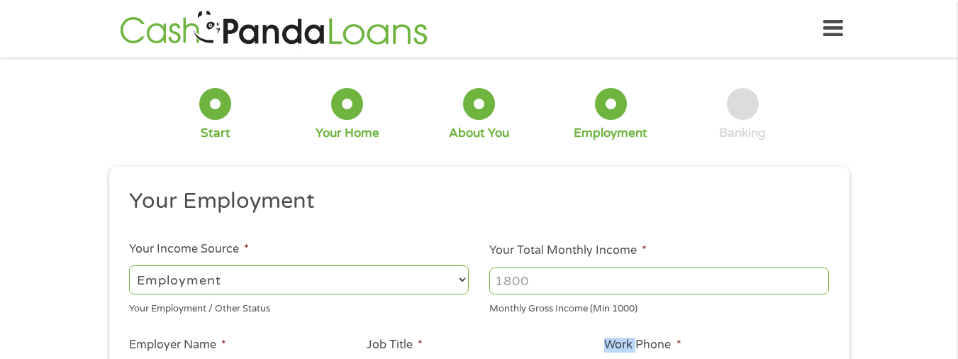
click at [460, 278] on select "--- Choose one --- Employment Self Employed Benefits" at bounding box center [299, 279] width 340 height 29
select select "benefits"
click at [129, 265] on select "--- Choose one --- Employment Self Employed Benefits" at bounding box center [299, 279] width 340 height 29
type input "Other"
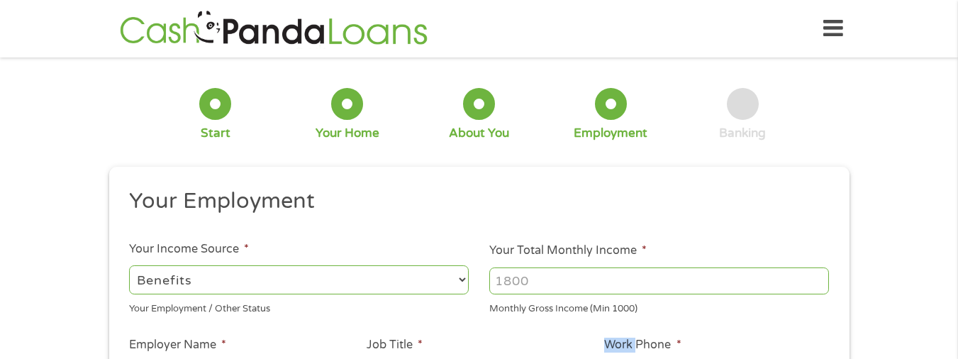
type input "(703) 927-4472"
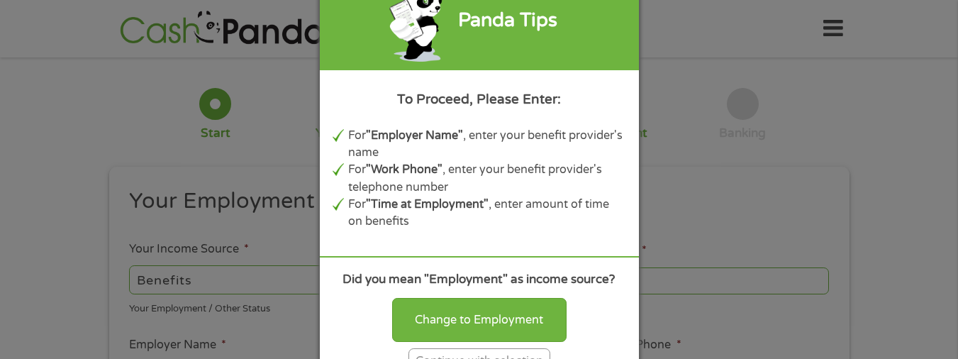
click at [472, 352] on div "Continue with selection" at bounding box center [479, 361] width 142 height 26
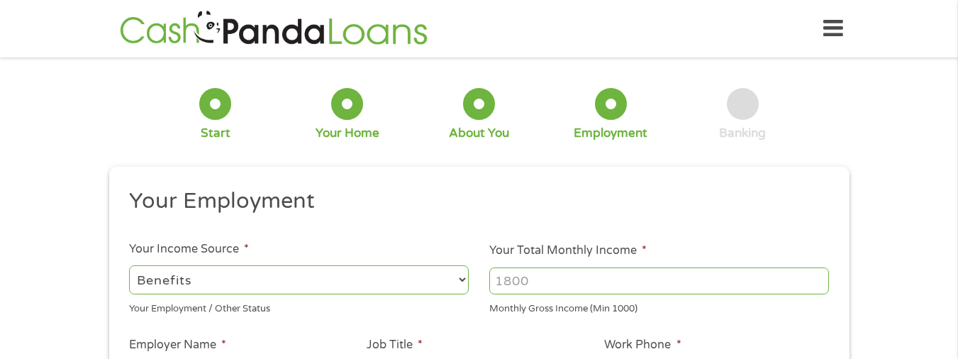
click at [543, 284] on input "Your Total Monthly Income *" at bounding box center [659, 280] width 340 height 27
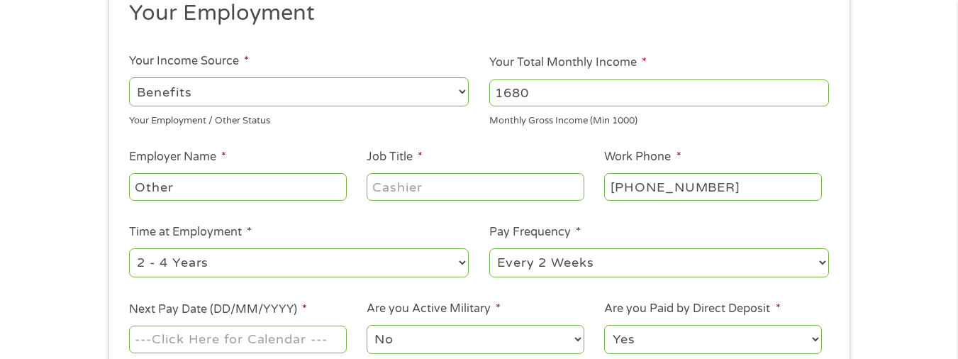
scroll to position [213, 0]
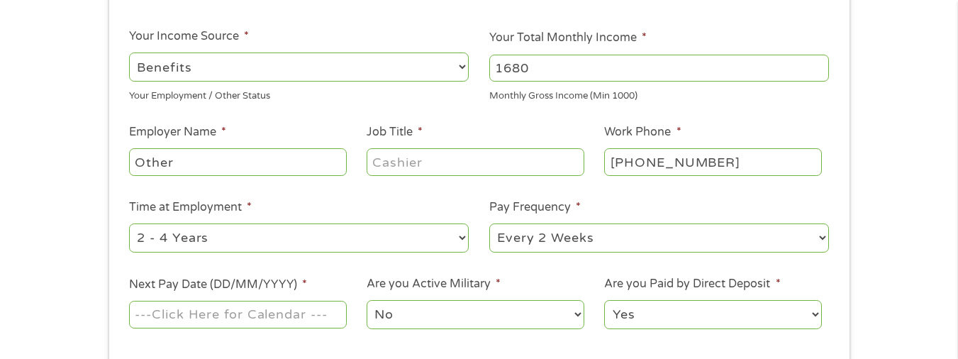
type input "1680"
click at [297, 160] on input "Other" at bounding box center [237, 161] width 217 height 27
type input "OtherSocia; security"
drag, startPoint x: 452, startPoint y: 165, endPoint x: 455, endPoint y: 158, distance: 7.9
click at [453, 165] on input "Job Title *" at bounding box center [475, 161] width 217 height 27
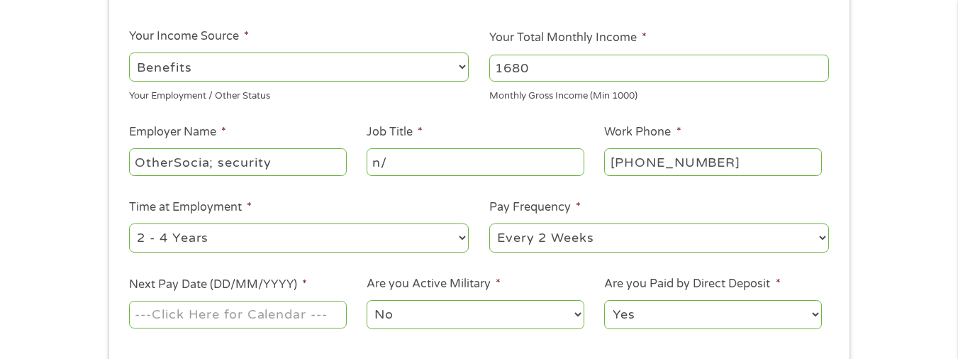
type input "n"
type input "retiree"
click at [823, 237] on select "--- Choose one --- Every 2 Weeks Every Week Monthly Semi-Monthly" at bounding box center [659, 237] width 340 height 29
select select "monthly"
click at [489, 223] on select "--- Choose one --- Every 2 Weeks Every Week Monthly Semi-Monthly" at bounding box center [659, 237] width 340 height 29
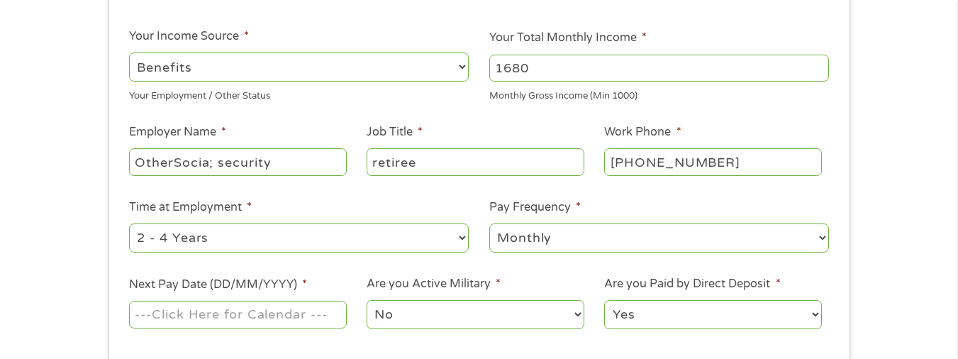
click at [460, 235] on select "--- Choose one --- 1 Year or less 1 - 2 Years 2 - 4 Years Over 4 Years" at bounding box center [299, 237] width 340 height 29
select select "60months"
click at [129, 223] on select "--- Choose one --- 1 Year or less 1 - 2 Years 2 - 4 Years Over 4 Years" at bounding box center [299, 237] width 340 height 29
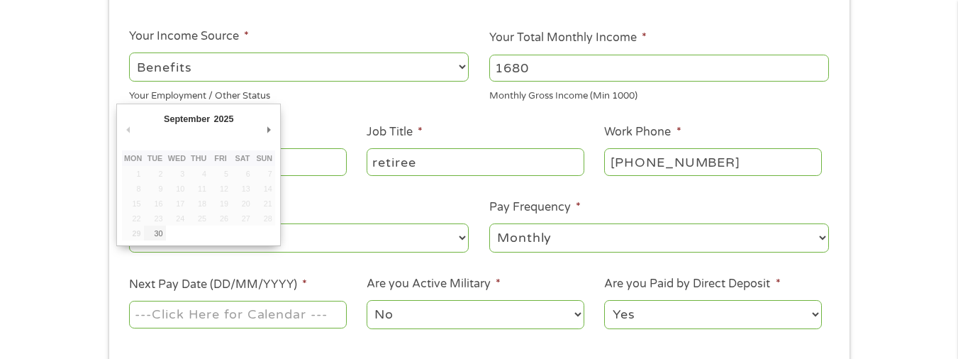
click at [287, 313] on input "Next Pay Date (DD/MM/YYYY) *" at bounding box center [237, 314] width 217 height 27
type input "22/10/2025"
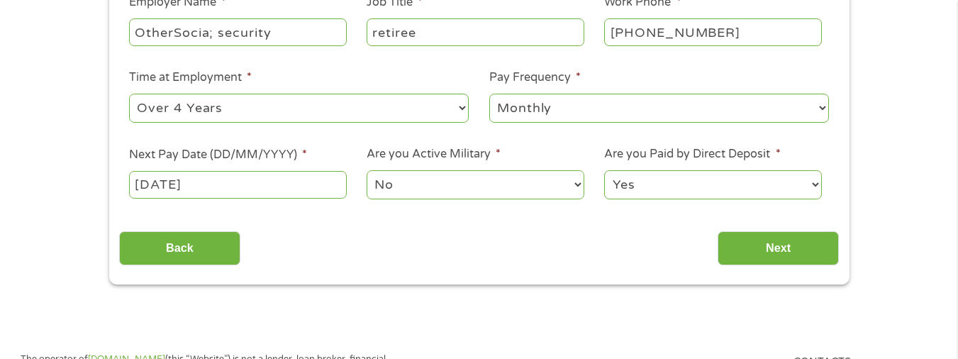
scroll to position [355, 0]
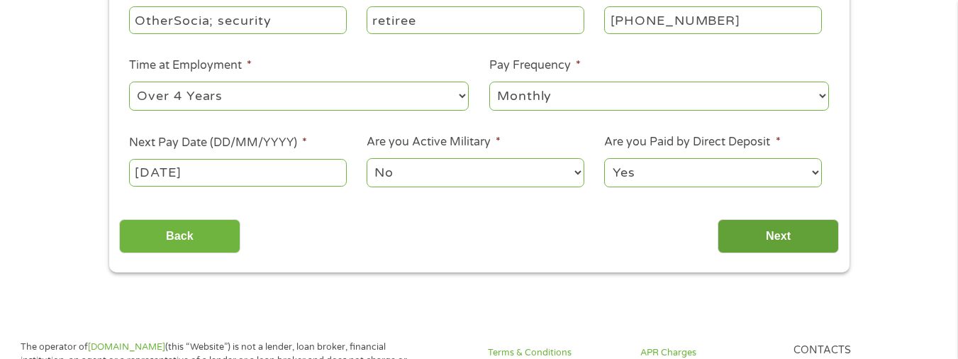
click at [776, 229] on input "Next" at bounding box center [778, 236] width 121 height 35
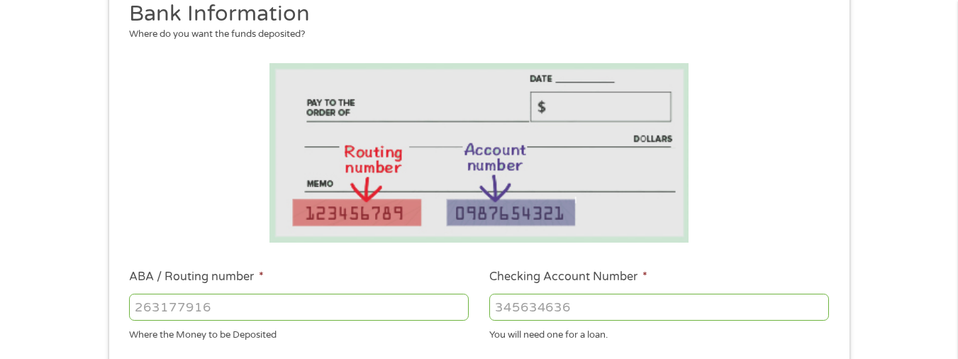
scroll to position [213, 0]
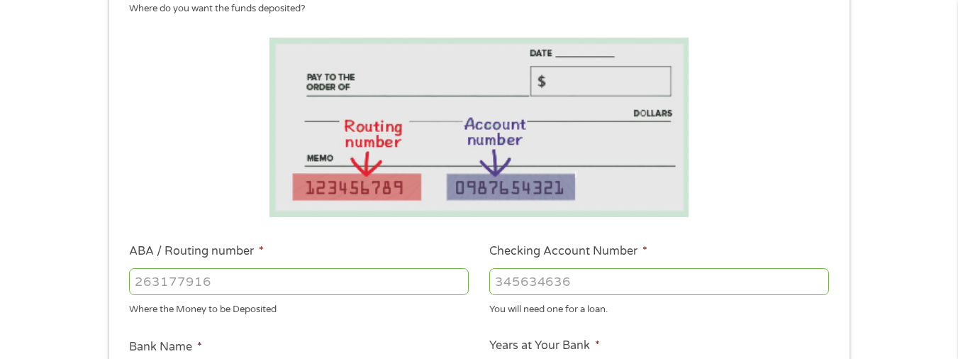
click at [233, 278] on input "ABA / Routing number *" at bounding box center [299, 281] width 340 height 27
type input "051402518"
type input "BANK OF CLARKE COUNTY"
type input "051402518"
click at [573, 277] on input "Checking Account Number *" at bounding box center [659, 281] width 340 height 27
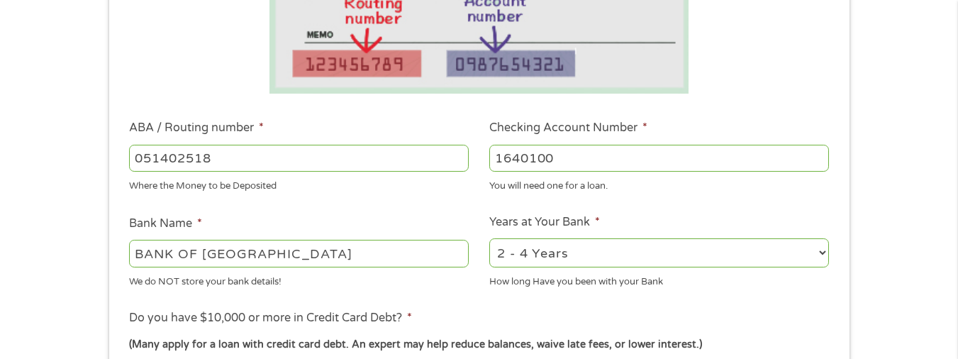
scroll to position [355, 0]
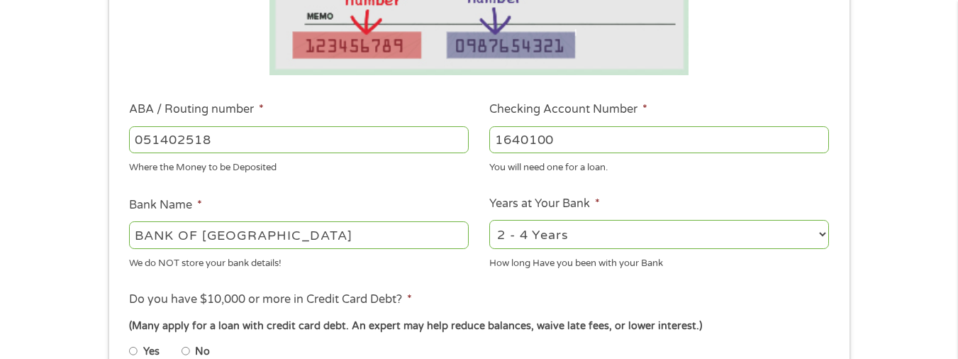
type input "1640100"
click at [819, 235] on select "2 - 4 Years 6 - 12 Months 1 - 2 Years Over 4 Years" at bounding box center [659, 234] width 340 height 29
select select "60months"
click at [489, 220] on select "2 - 4 Years 6 - 12 Months 1 - 2 Years Over 4 Years" at bounding box center [659, 234] width 340 height 29
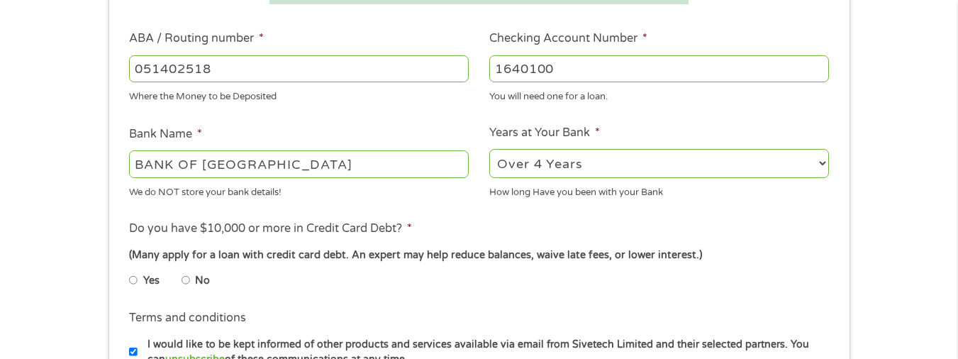
click at [185, 278] on input "No" at bounding box center [186, 280] width 9 height 23
radio input "true"
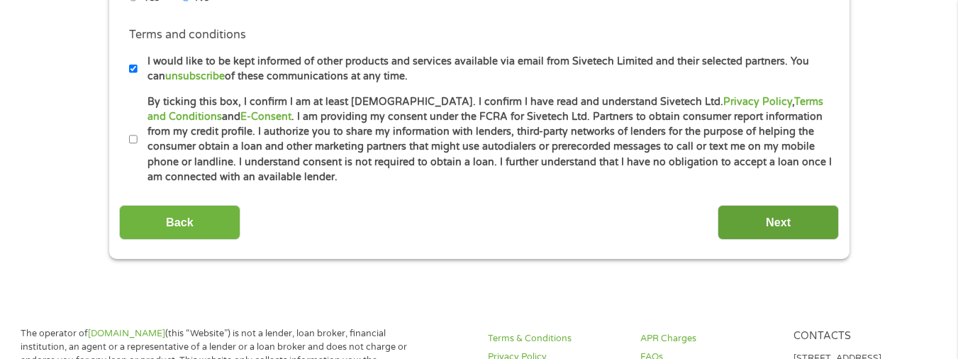
scroll to position [709, 0]
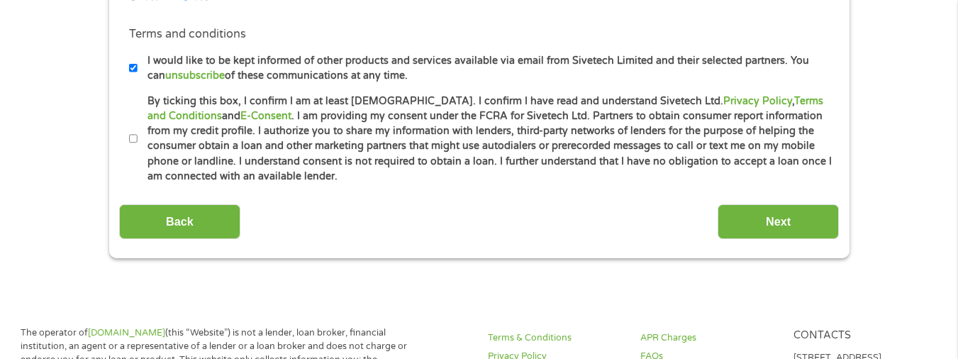
click at [135, 135] on input "By ticking this box, I confirm I am at least 18 years old. I confirm I have rea…" at bounding box center [133, 139] width 9 height 23
checkbox input "true"
click at [804, 216] on input "Next" at bounding box center [778, 221] width 121 height 35
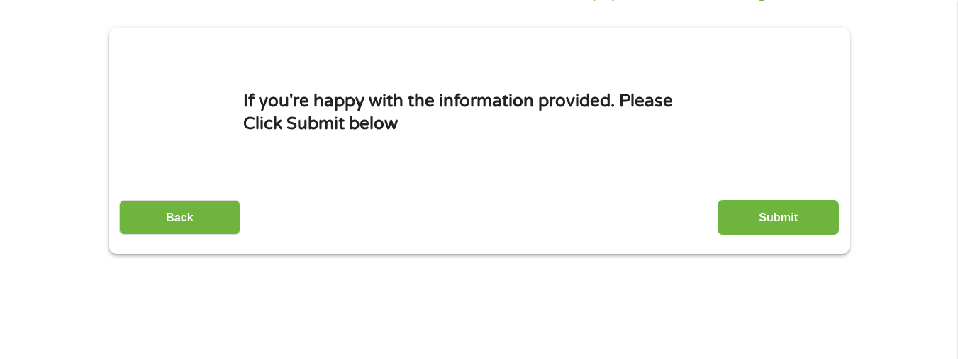
scroll to position [142, 0]
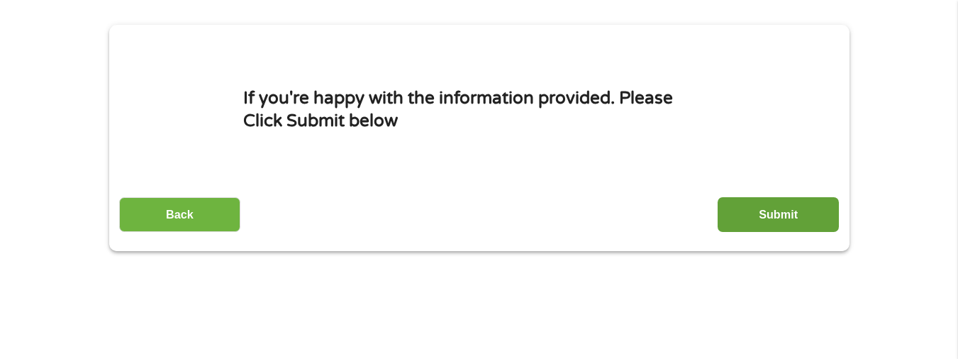
click at [782, 210] on input "Submit" at bounding box center [778, 214] width 121 height 35
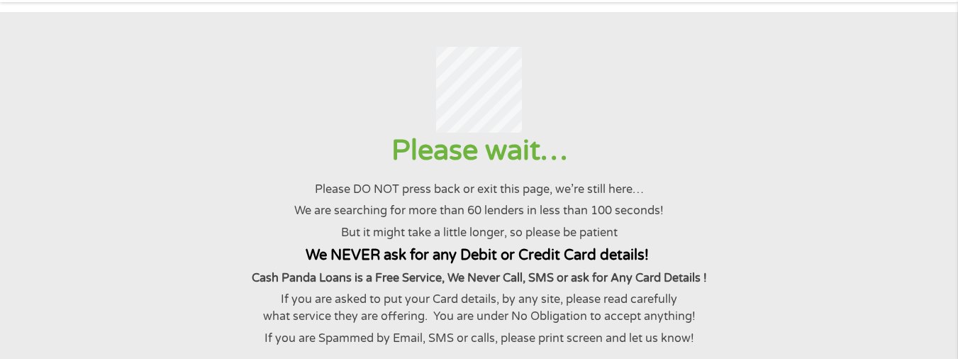
scroll to position [0, 0]
